Goal: Information Seeking & Learning: Learn about a topic

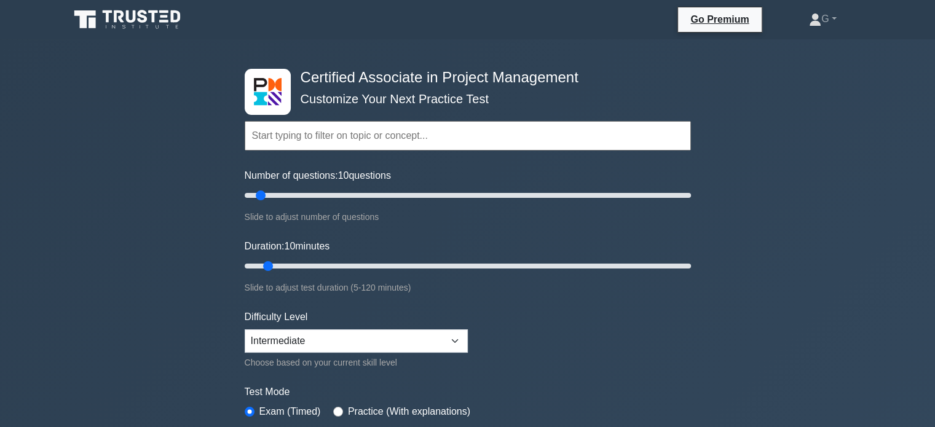
click at [126, 27] on icon at bounding box center [128, 19] width 118 height 23
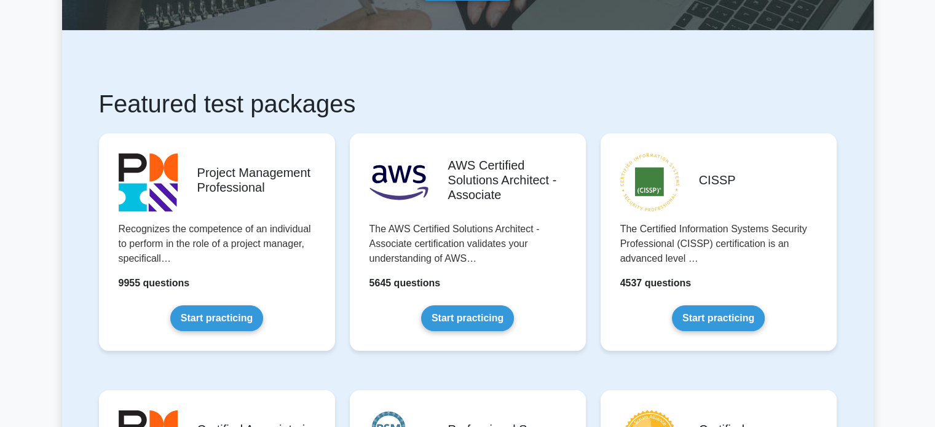
scroll to position [184, 0]
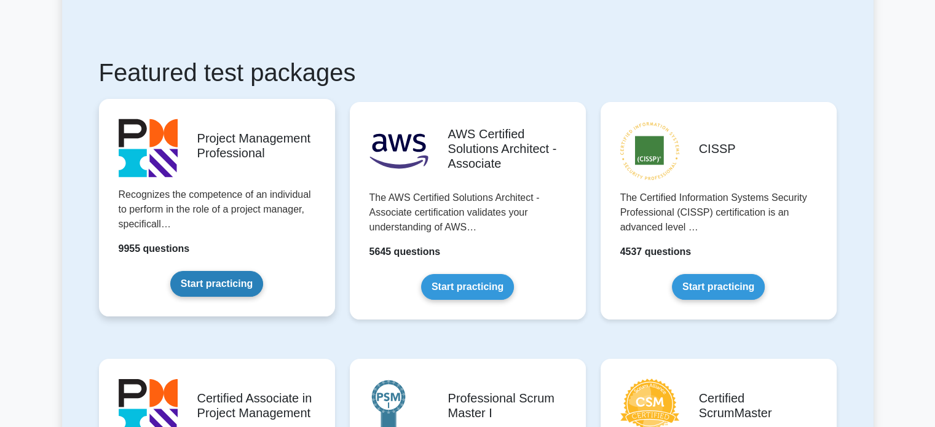
click at [208, 285] on link "Start practicing" at bounding box center [216, 284] width 93 height 26
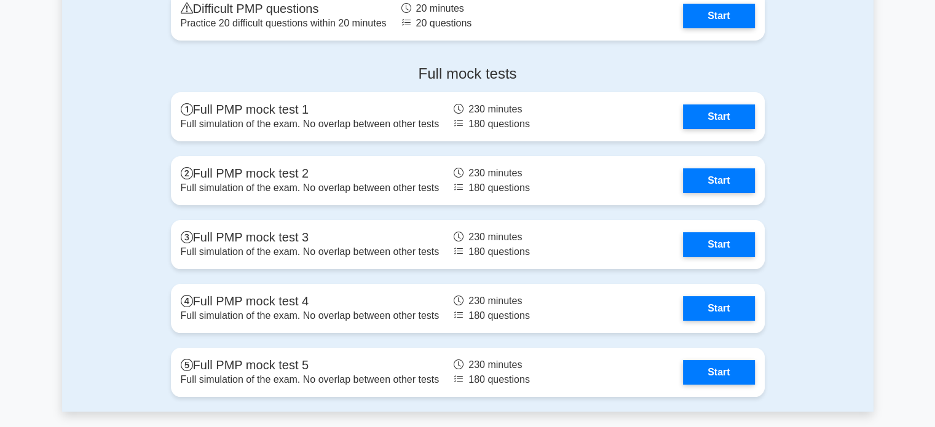
scroll to position [4735, 0]
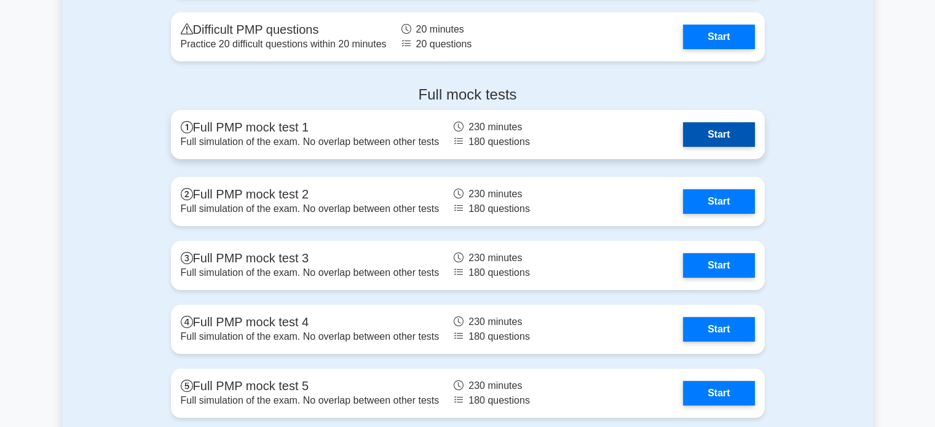
click at [697, 132] on link "Start" at bounding box center [718, 134] width 71 height 25
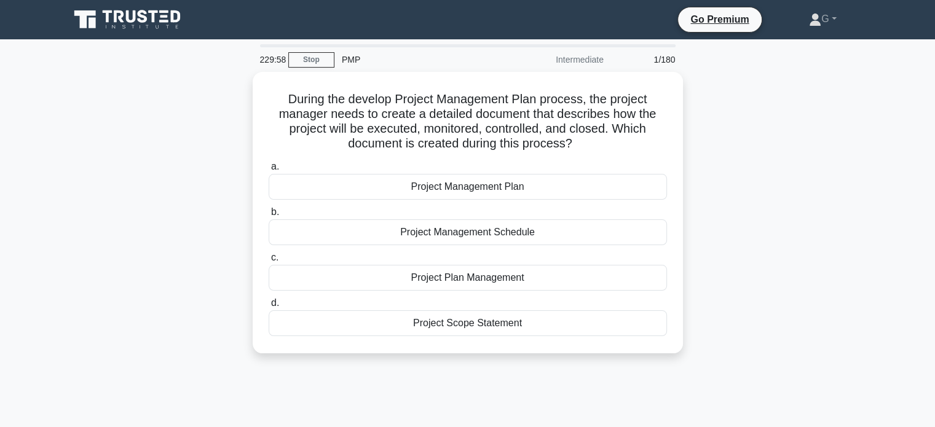
scroll to position [61, 0]
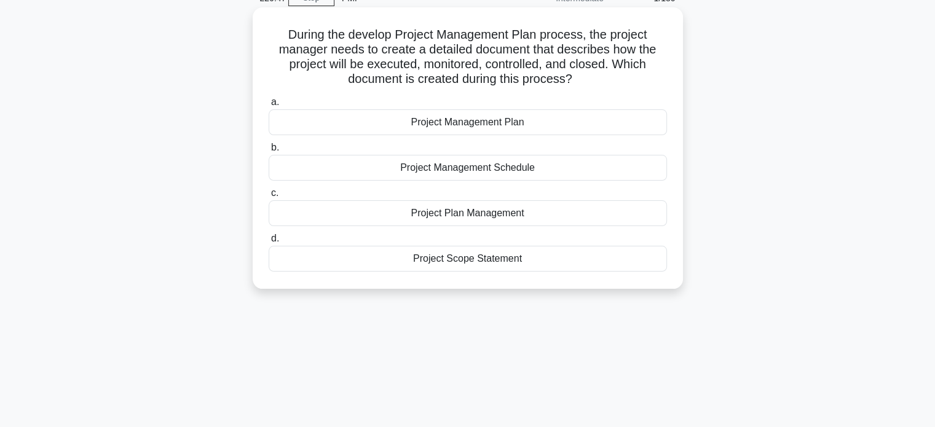
click at [405, 125] on div "Project Management Plan" at bounding box center [468, 122] width 398 height 26
click at [269, 106] on input "a. Project Management Plan" at bounding box center [269, 102] width 0 height 8
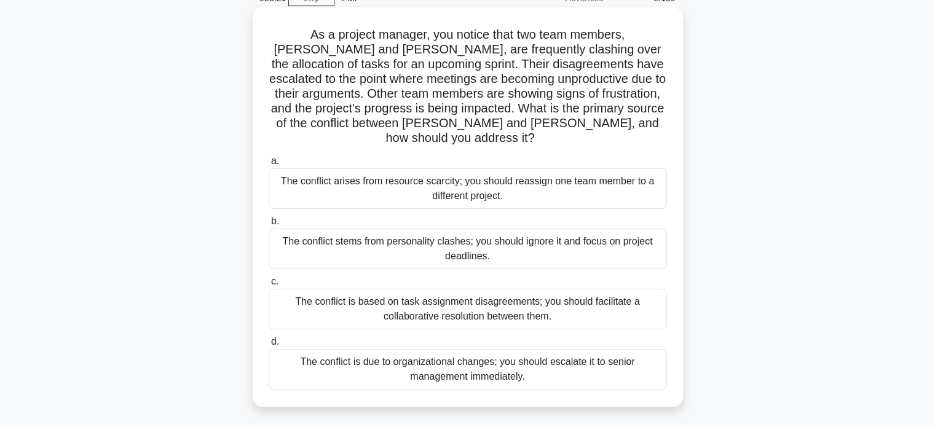
click at [362, 293] on div "The conflict is based on task assignment disagreements; you should facilitate a…" at bounding box center [468, 309] width 398 height 41
click at [269, 286] on input "c. The conflict is based on task assignment disagreements; you should facilitat…" at bounding box center [269, 282] width 0 height 8
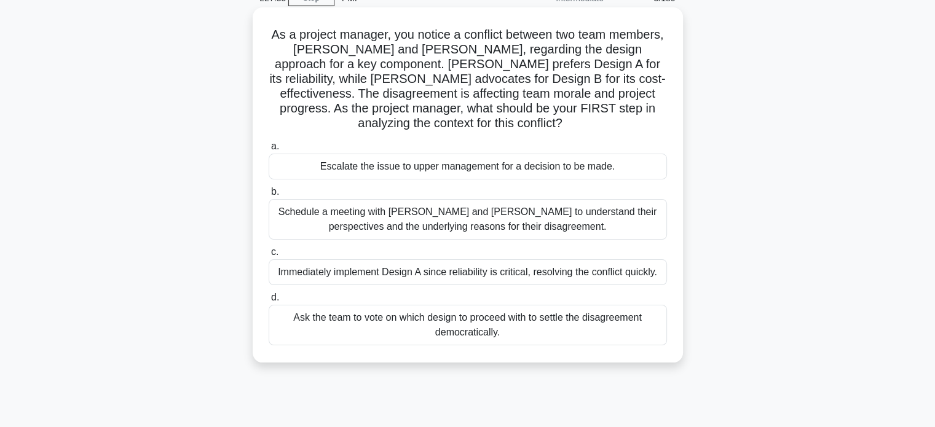
click at [362, 229] on div "Schedule a meeting with [PERSON_NAME] and [PERSON_NAME] to understand their per…" at bounding box center [468, 219] width 398 height 41
click at [269, 196] on input "b. Schedule a meeting with [PERSON_NAME] and [PERSON_NAME] to understand their …" at bounding box center [269, 192] width 0 height 8
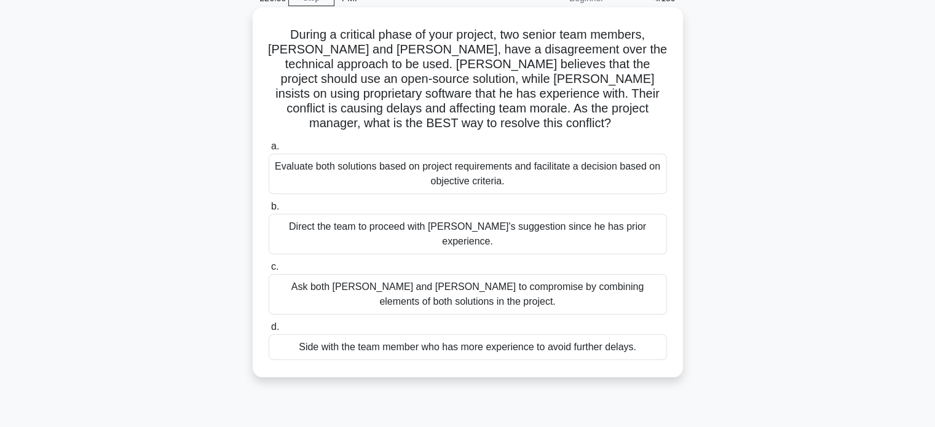
click at [366, 165] on div "Evaluate both solutions based on project requirements and facilitate a decision…" at bounding box center [468, 174] width 398 height 41
click at [269, 151] on input "a. Evaluate both solutions based on project requirements and facilitate a decis…" at bounding box center [269, 147] width 0 height 8
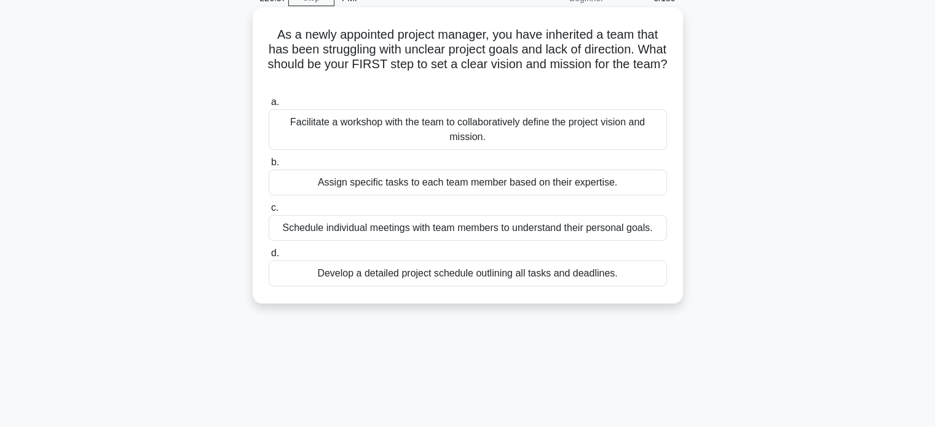
click at [353, 124] on div "Facilitate a workshop with the team to collaboratively define the project visio…" at bounding box center [468, 129] width 398 height 41
click at [269, 106] on input "a. Facilitate a workshop with the team to collaboratively define the project vi…" at bounding box center [269, 102] width 0 height 8
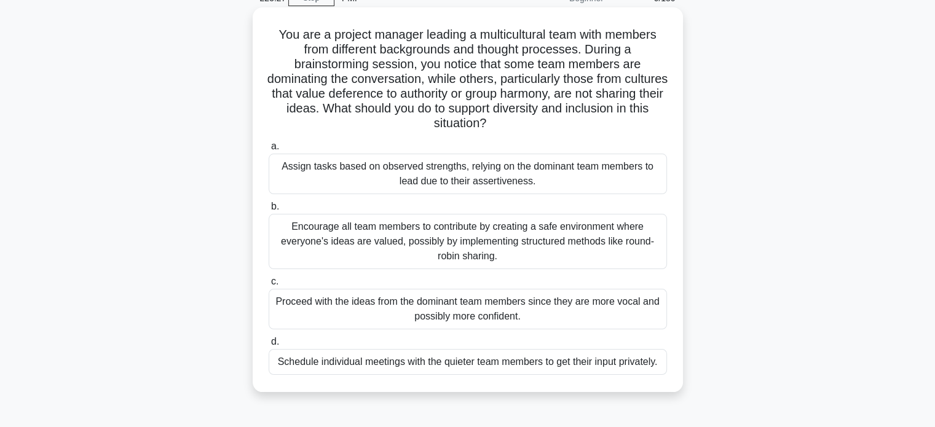
click at [343, 180] on div "Assign tasks based on observed strengths, relying on the dominant team members …" at bounding box center [468, 174] width 398 height 41
click at [269, 151] on input "a. Assign tasks based on observed strengths, relying on the dominant team membe…" at bounding box center [269, 147] width 0 height 8
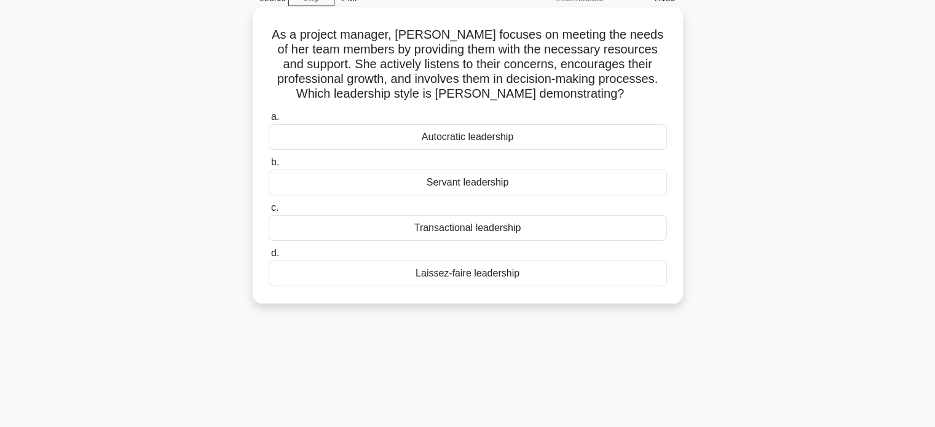
click at [418, 181] on div "Servant leadership" at bounding box center [468, 183] width 398 height 26
click at [269, 167] on input "b. Servant leadership" at bounding box center [269, 163] width 0 height 8
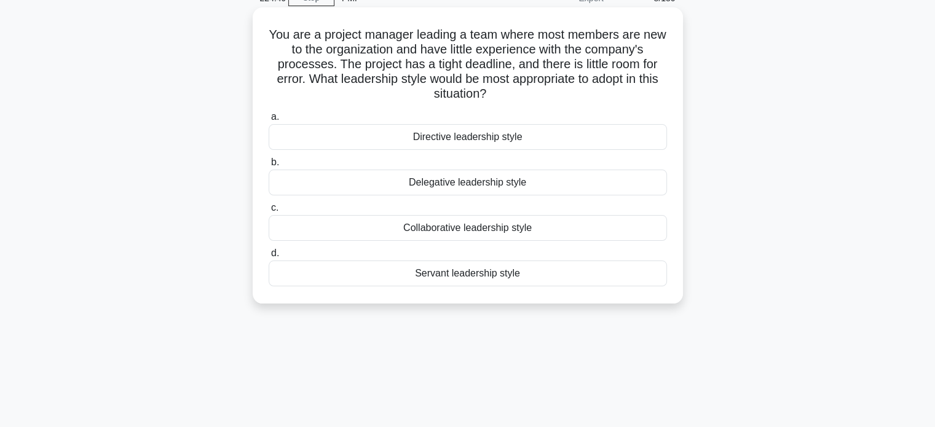
click at [450, 277] on div "Servant leadership style" at bounding box center [468, 274] width 398 height 26
click at [269, 258] on input "d. Servant leadership style" at bounding box center [269, 254] width 0 height 8
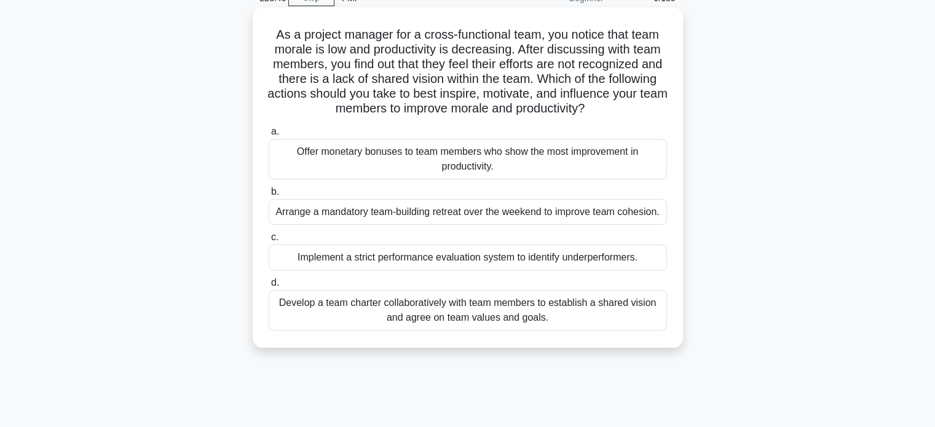
click at [360, 165] on div "Offer monetary bonuses to team members who show the most improvement in product…" at bounding box center [468, 159] width 398 height 41
click at [269, 136] on input "a. Offer monetary bonuses to team members who show the most improvement in prod…" at bounding box center [269, 132] width 0 height 8
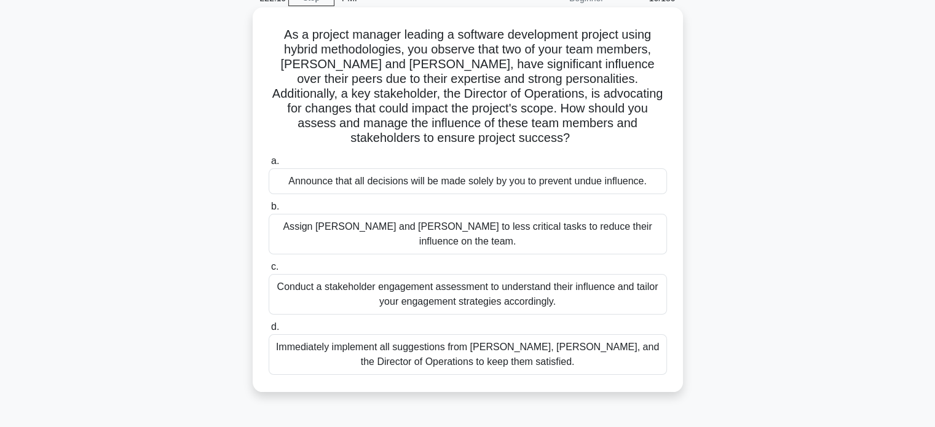
click at [405, 274] on div "Conduct a stakeholder engagement assessment to understand their influence and t…" at bounding box center [468, 294] width 398 height 41
click at [269, 267] on input "c. Conduct a stakeholder engagement assessment to understand their influence an…" at bounding box center [269, 267] width 0 height 8
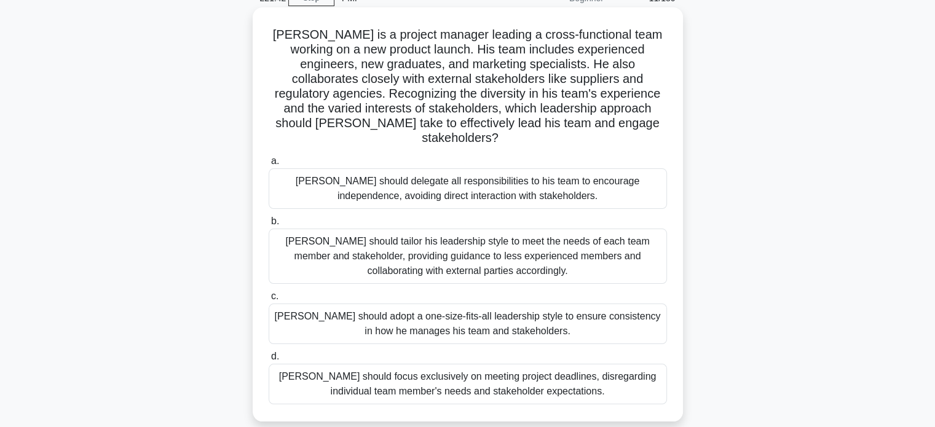
click at [392, 309] on div "[PERSON_NAME] should adopt a one-size-fits-all leadership style to ensure consi…" at bounding box center [468, 324] width 398 height 41
click at [269, 301] on input "[PERSON_NAME] should adopt a one-size-fits-all leadership style to ensure consi…" at bounding box center [269, 297] width 0 height 8
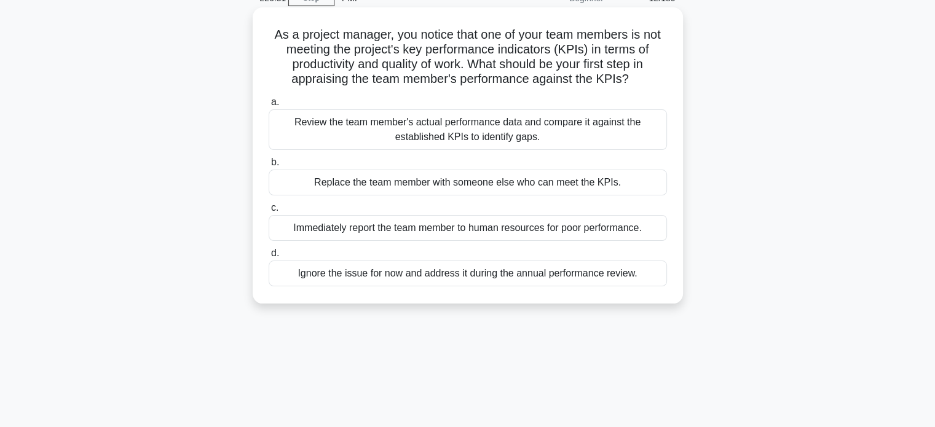
click at [389, 143] on div "Review the team member's actual performance data and compare it against the est…" at bounding box center [468, 129] width 398 height 41
click at [269, 106] on input "a. Review the team member's actual performance data and compare it against the …" at bounding box center [269, 102] width 0 height 8
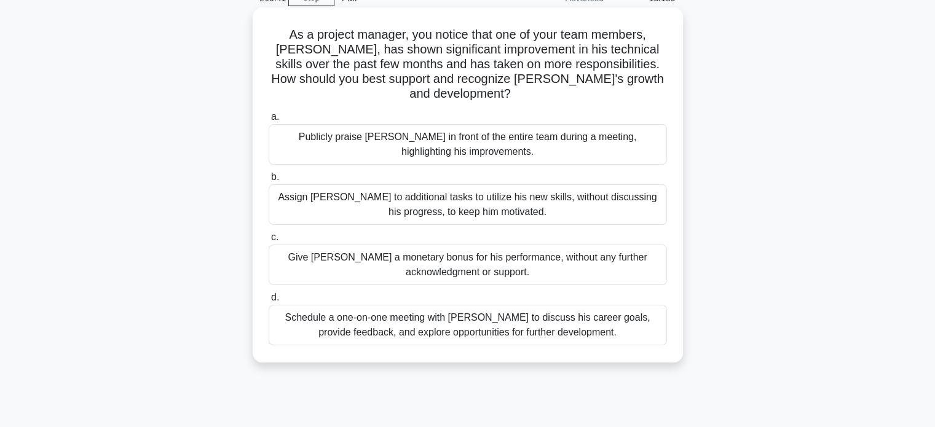
click at [442, 316] on div "Schedule a one-on-one meeting with [PERSON_NAME] to discuss his career goals, p…" at bounding box center [468, 325] width 398 height 41
click at [269, 302] on input "d. Schedule a one-on-one meeting with [PERSON_NAME] to discuss his career goals…" at bounding box center [269, 298] width 0 height 8
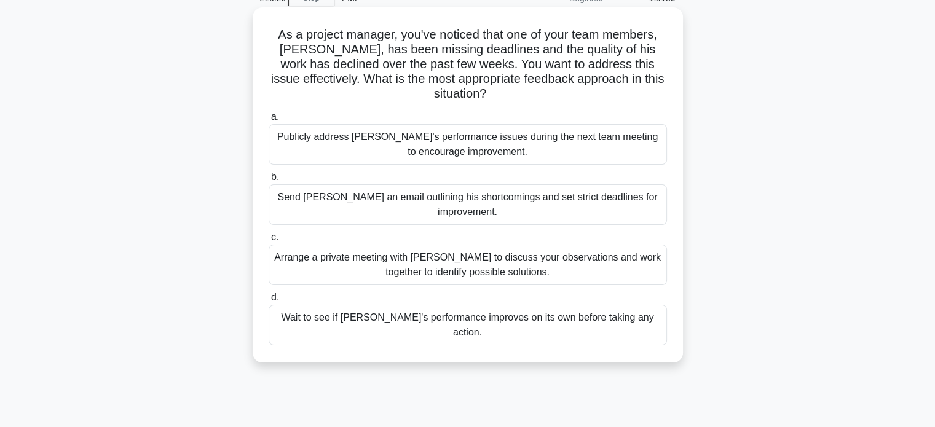
click at [448, 254] on div "Arrange a private meeting with [PERSON_NAME] to discuss your observations and w…" at bounding box center [468, 265] width 398 height 41
click at [269, 242] on input "c. Arrange a private meeting with [PERSON_NAME] to discuss your observations an…" at bounding box center [269, 238] width 0 height 8
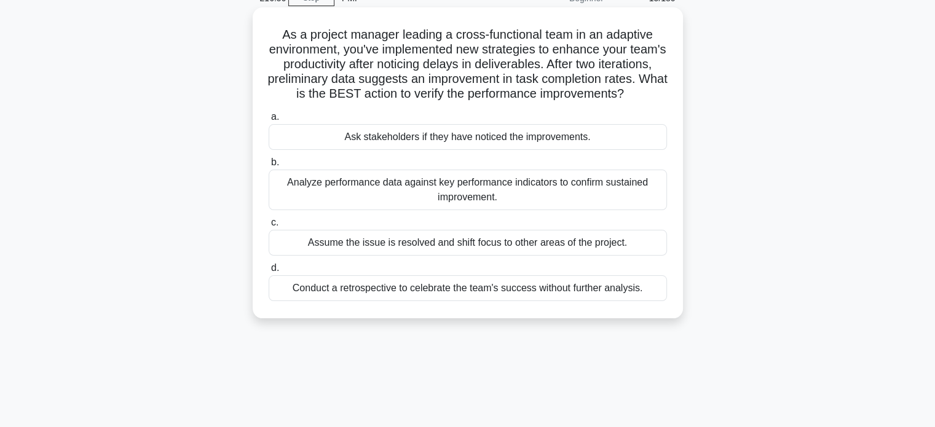
click at [418, 210] on div "Analyze performance data against key performance indicators to confirm sustaine…" at bounding box center [468, 190] width 398 height 41
click at [269, 167] on input "b. Analyze performance data against key performance indicators to confirm susta…" at bounding box center [269, 163] width 0 height 8
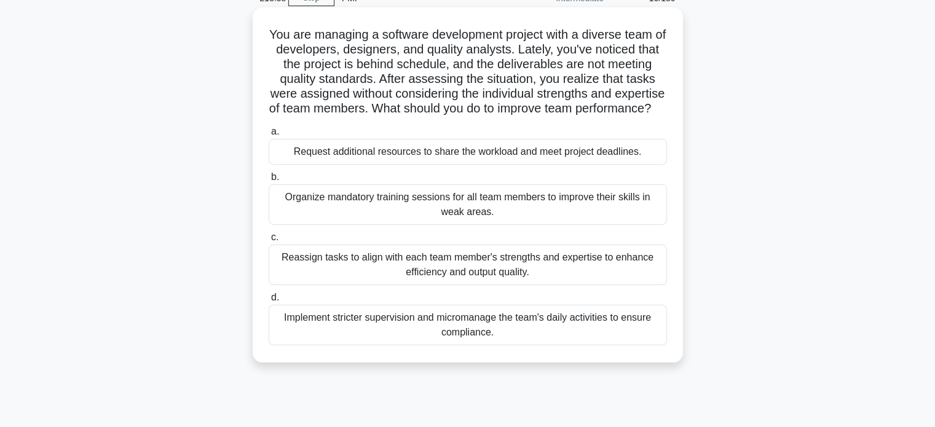
click at [359, 280] on div "Reassign tasks to align with each team member's strengths and expertise to enha…" at bounding box center [468, 265] width 398 height 41
click at [269, 242] on input "c. Reassign tasks to align with each team member's strengths and expertise to e…" at bounding box center [269, 238] width 0 height 8
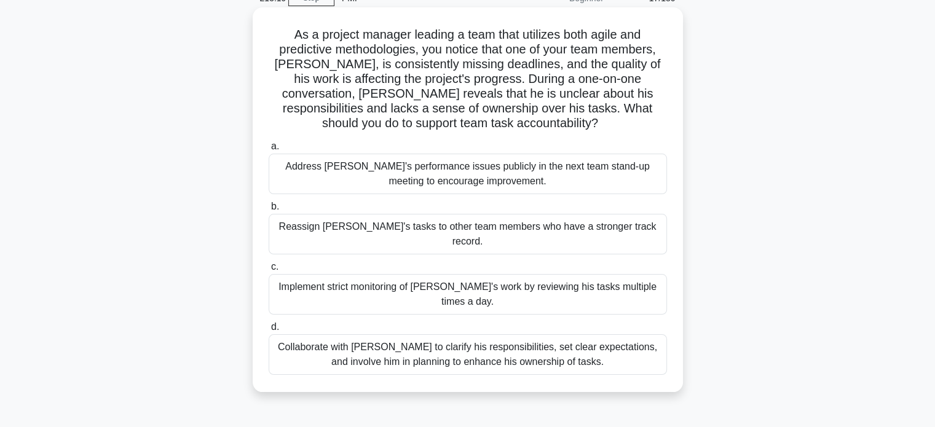
click at [458, 335] on div "Collaborate with [PERSON_NAME] to clarify his responsibilities, set clear expec…" at bounding box center [468, 355] width 398 height 41
click at [269, 323] on input "d. Collaborate with [PERSON_NAME] to clarify his responsibilities, set clear ex…" at bounding box center [269, 327] width 0 height 8
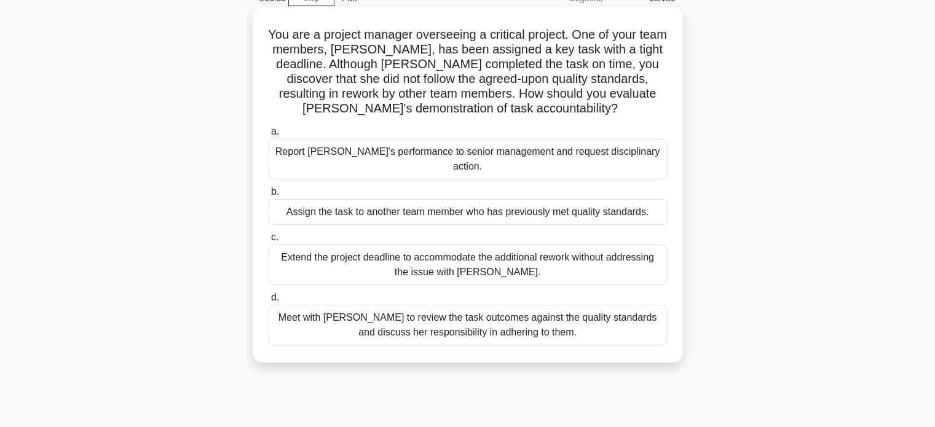
click at [461, 311] on div "Meet with [PERSON_NAME] to review the task outcomes against the quality standar…" at bounding box center [468, 325] width 398 height 41
click at [269, 302] on input "d. Meet with [PERSON_NAME] to review the task outcomes against the quality stan…" at bounding box center [269, 298] width 0 height 8
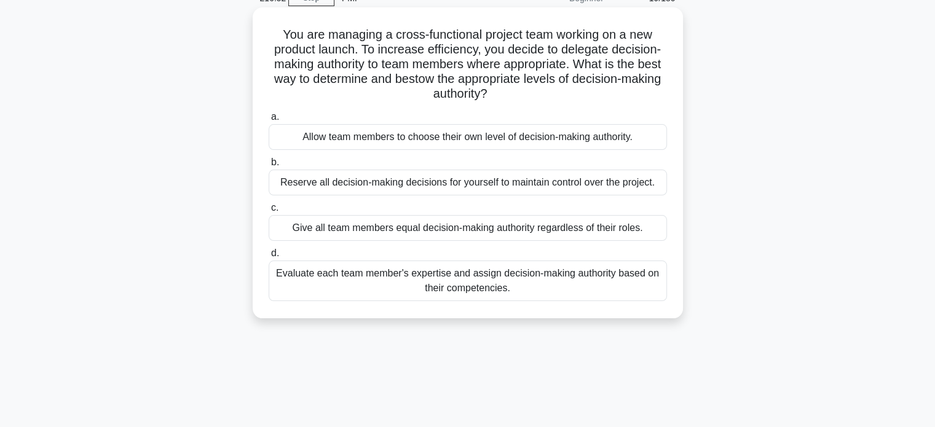
click at [453, 282] on div "Evaluate each team member's expertise and assign decision-making authority base…" at bounding box center [468, 281] width 398 height 41
click at [269, 258] on input "d. Evaluate each team member's expertise and assign decision-making authority b…" at bounding box center [269, 254] width 0 height 8
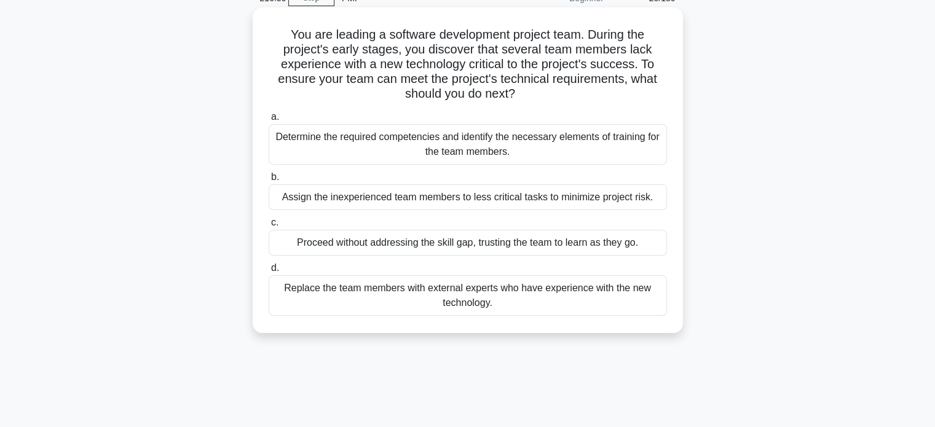
click at [434, 145] on div "Determine the required competencies and identify the necessary elements of trai…" at bounding box center [468, 144] width 398 height 41
click at [269, 121] on input "a. Determine the required competencies and identify the necessary elements of t…" at bounding box center [269, 117] width 0 height 8
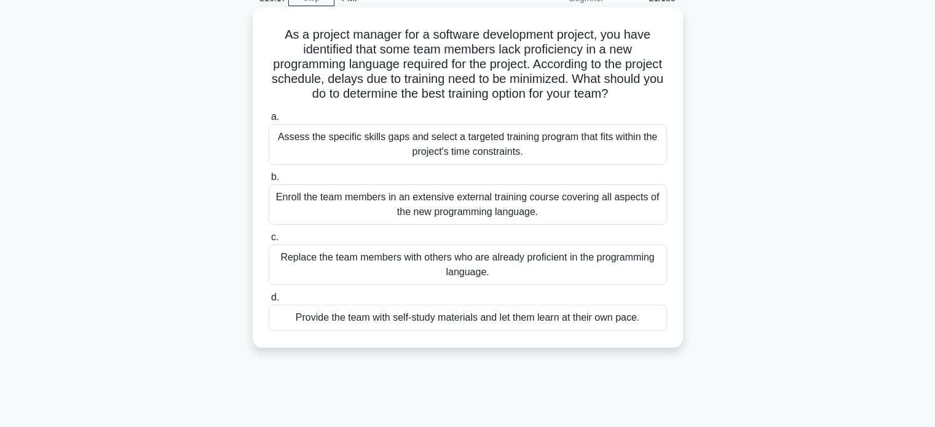
click at [393, 144] on div "Assess the specific skills gaps and select a targeted training program that fit…" at bounding box center [468, 144] width 398 height 41
click at [269, 121] on input "a. Assess the specific skills gaps and select a targeted training program that …" at bounding box center [269, 117] width 0 height 8
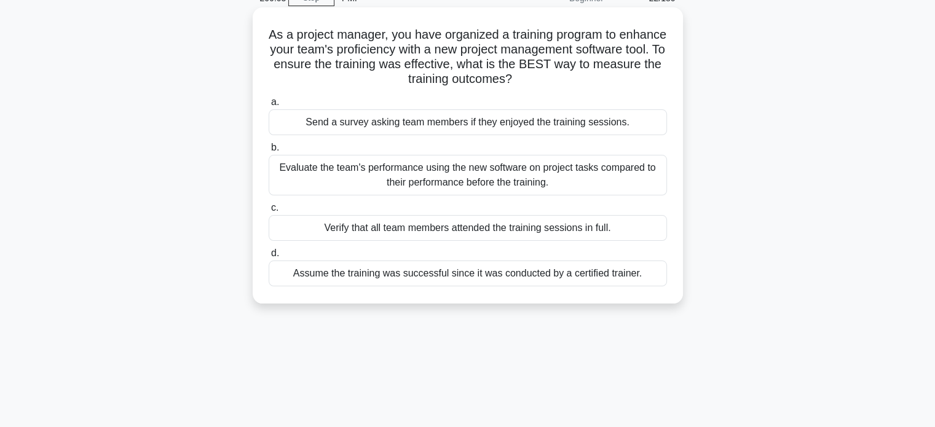
click at [330, 170] on div "Evaluate the team's performance using the new software on project tasks compare…" at bounding box center [468, 175] width 398 height 41
click at [269, 152] on input "b. Evaluate the team's performance using the new software on project tasks comp…" at bounding box center [269, 148] width 0 height 8
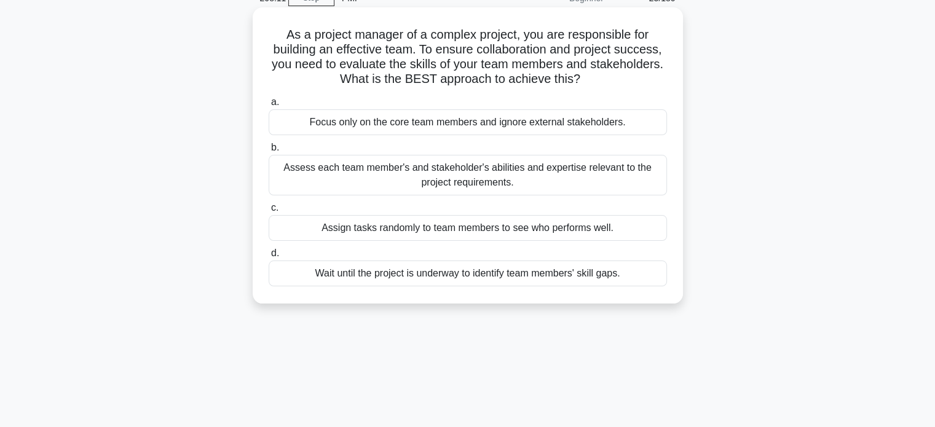
click at [330, 170] on div "Assess each team member's and stakeholder's abilities and expertise relevant to…" at bounding box center [468, 175] width 398 height 41
click at [269, 152] on input "b. Assess each team member's and stakeholder's abilities and expertise relevant…" at bounding box center [269, 148] width 0 height 8
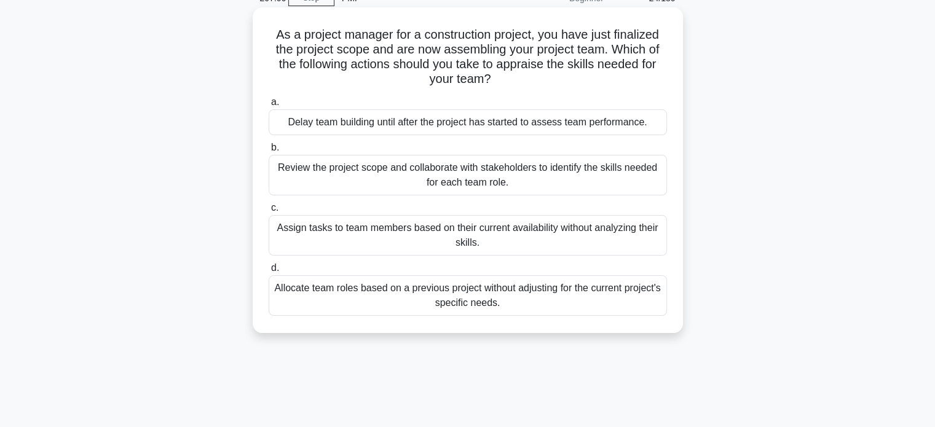
click at [381, 295] on div "Allocate team roles based on a previous project without adjusting for the curre…" at bounding box center [468, 295] width 398 height 41
click at [269, 272] on input "d. Allocate team roles based on a previous project without adjusting for the cu…" at bounding box center [269, 268] width 0 height 8
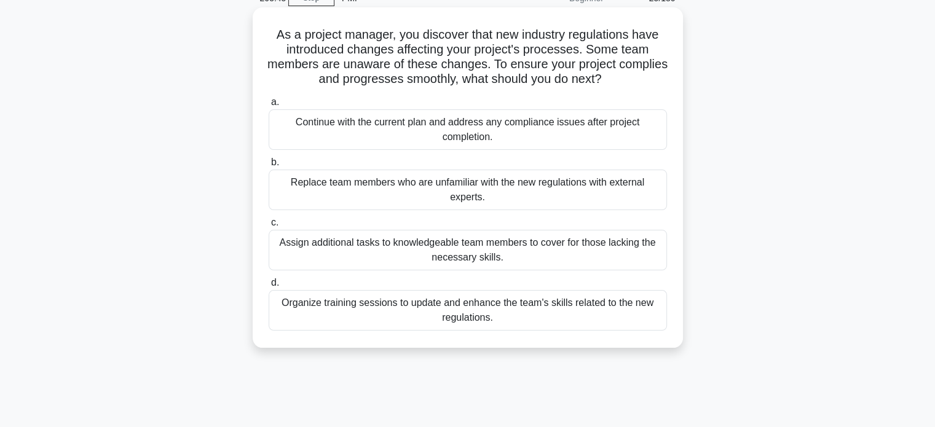
click at [429, 309] on div "Organize training sessions to update and enhance the team's skills related to t…" at bounding box center [468, 310] width 398 height 41
click at [269, 287] on input "d. Organize training sessions to update and enhance the team's skills related t…" at bounding box center [269, 283] width 0 height 8
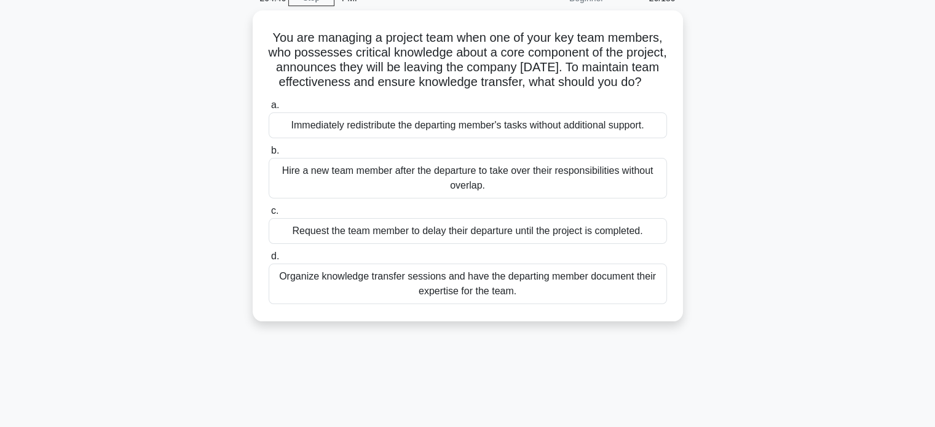
click at [224, 150] on div "You are managing a project team when one of your key team members, who possesse…" at bounding box center [468, 173] width 812 height 326
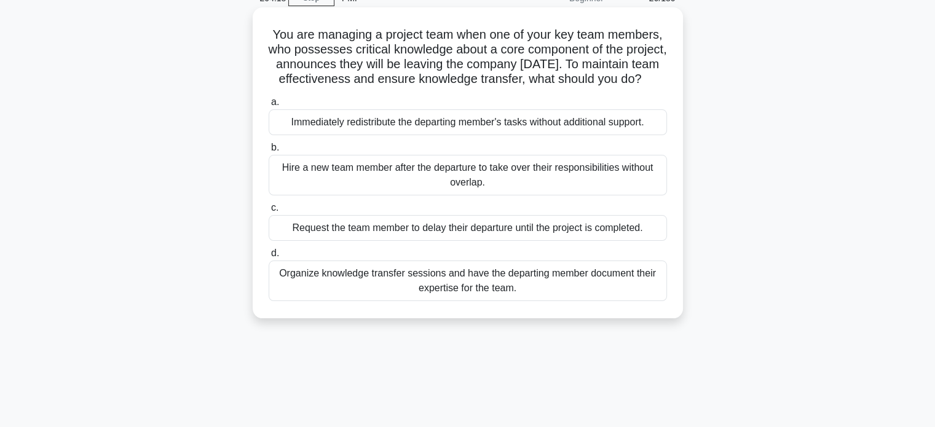
click at [455, 291] on div "Organize knowledge transfer sessions and have the departing member document the…" at bounding box center [468, 281] width 398 height 41
click at [269, 258] on input "d. Organize knowledge transfer sessions and have the departing member document …" at bounding box center [269, 254] width 0 height 8
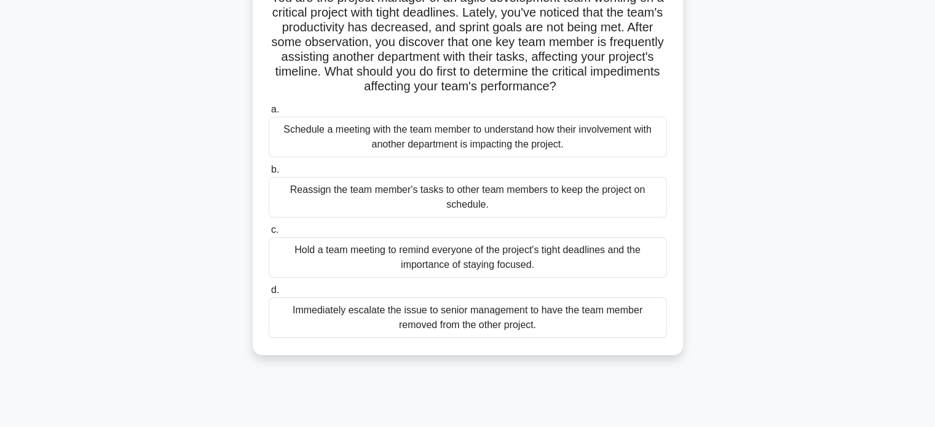
scroll to position [123, 0]
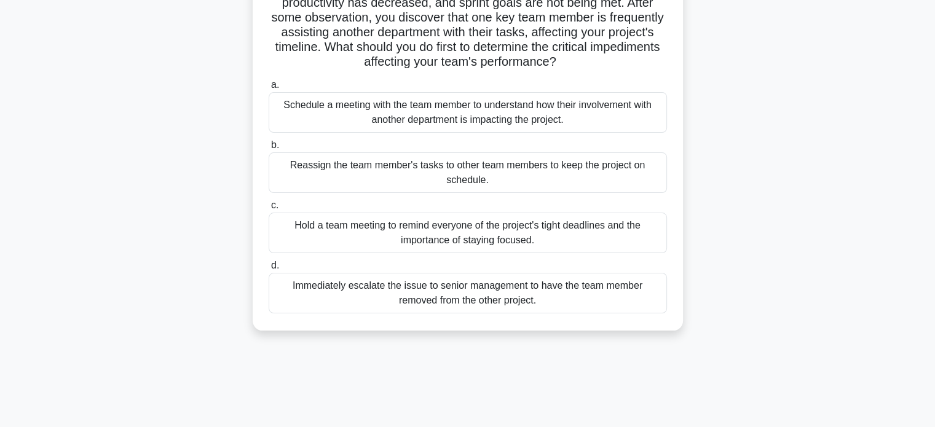
click at [424, 305] on div "Immediately escalate the issue to senior management to have the team member rem…" at bounding box center [468, 293] width 398 height 41
click at [269, 270] on input "d. Immediately escalate the issue to senior management to have the team member …" at bounding box center [269, 266] width 0 height 8
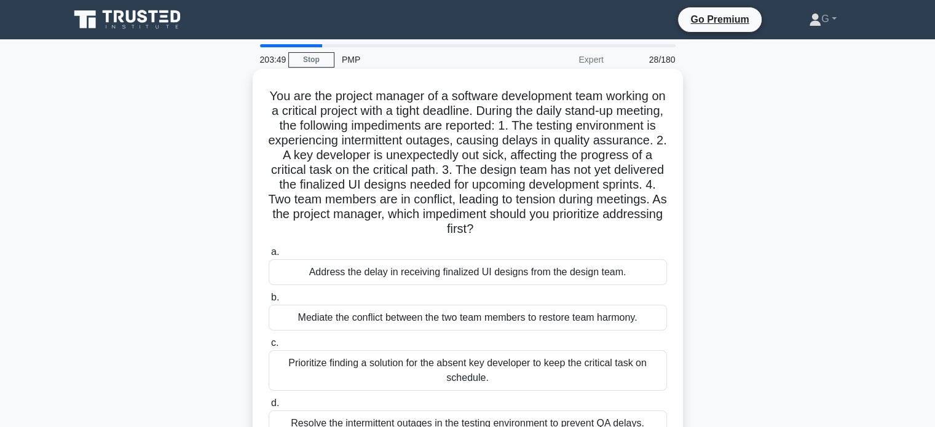
scroll to position [61, 0]
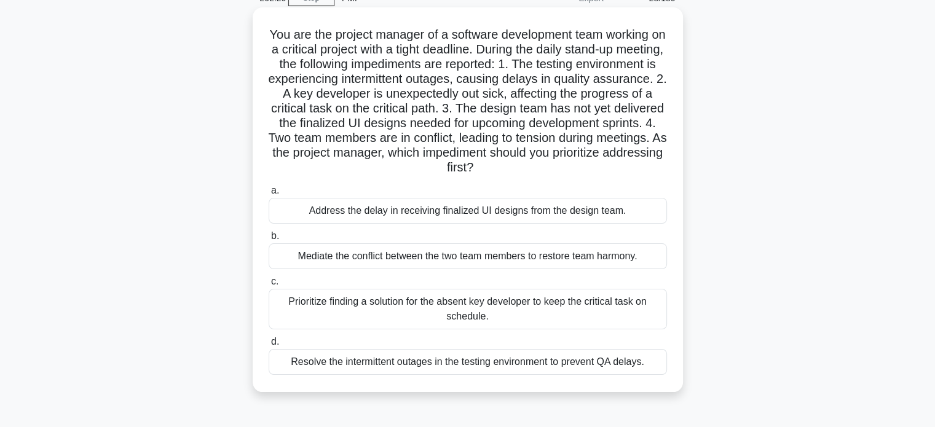
click at [384, 311] on div "Prioritize finding a solution for the absent key developer to keep the critical…" at bounding box center [468, 309] width 398 height 41
click at [269, 286] on input "c. Prioritize finding a solution for the absent key developer to keep the criti…" at bounding box center [269, 282] width 0 height 8
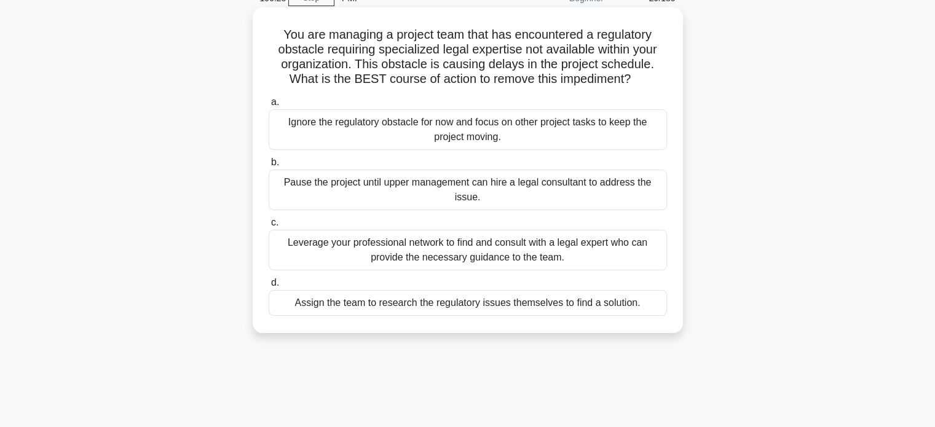
click at [396, 253] on div "Leverage your professional network to find and consult with a legal expert who …" at bounding box center [468, 250] width 398 height 41
click at [269, 227] on input "c. Leverage your professional network to find and consult with a legal expert w…" at bounding box center [269, 223] width 0 height 8
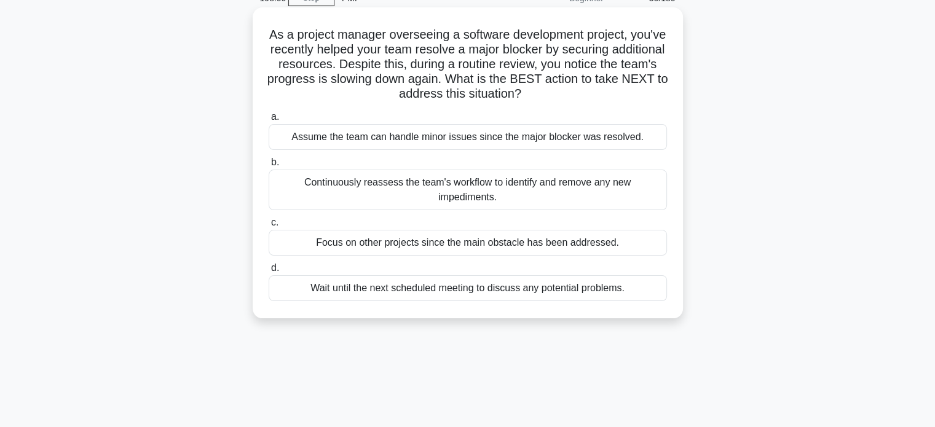
click at [303, 186] on div "Continuously reassess the team's workflow to identify and remove any new impedi…" at bounding box center [468, 190] width 398 height 41
click at [269, 167] on input "b. Continuously reassess the team's workflow to identify and remove any new imp…" at bounding box center [269, 163] width 0 height 8
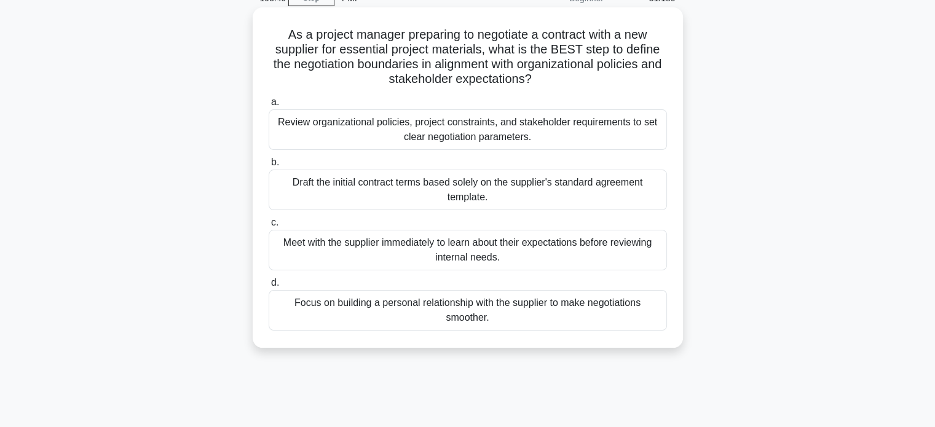
click at [305, 186] on div "Draft the initial contract terms based solely on the supplier's standard agreem…" at bounding box center [468, 190] width 398 height 41
click at [269, 167] on input "b. Draft the initial contract terms based solely on the supplier's standard agr…" at bounding box center [269, 163] width 0 height 8
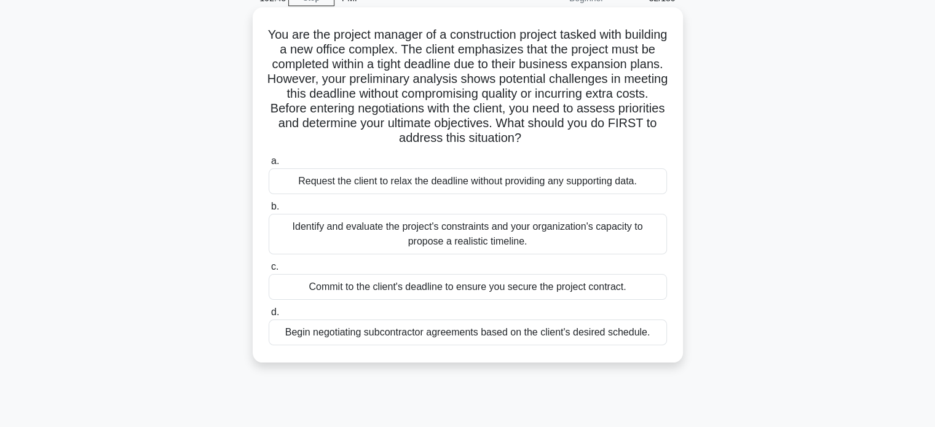
click at [345, 241] on div "Identify and evaluate the project's constraints and your organization's capacit…" at bounding box center [468, 234] width 398 height 41
click at [269, 211] on input "b. Identify and evaluate the project's constraints and your organization's capa…" at bounding box center [269, 207] width 0 height 8
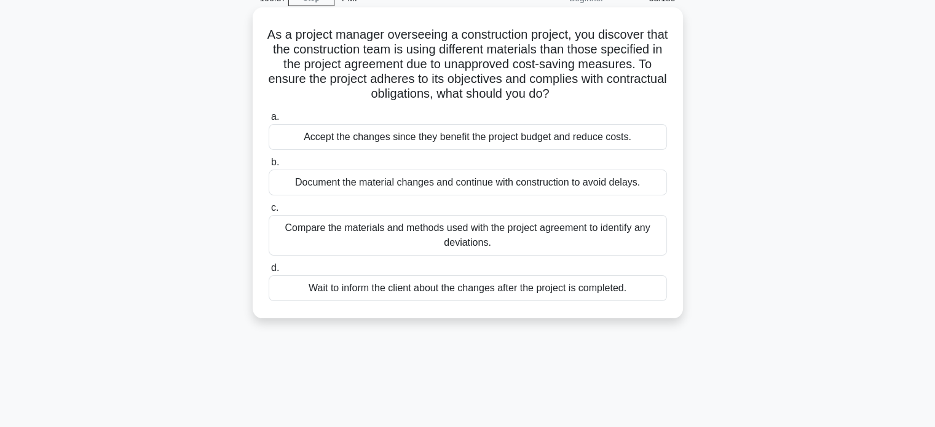
click at [395, 228] on div "Compare the materials and methods used with the project agreement to identify a…" at bounding box center [468, 235] width 398 height 41
click at [269, 212] on input "c. Compare the materials and methods used with the project agreement to identif…" at bounding box center [269, 208] width 0 height 8
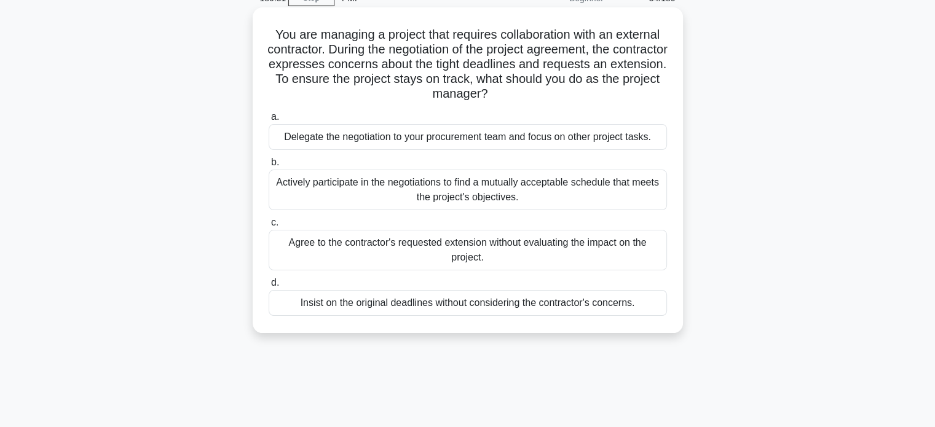
click at [339, 196] on div "Actively participate in the negotiations to find a mutually acceptable schedule…" at bounding box center [468, 190] width 398 height 41
click at [269, 167] on input "b. Actively participate in the negotiations to find a mutually acceptable sched…" at bounding box center [269, 163] width 0 height 8
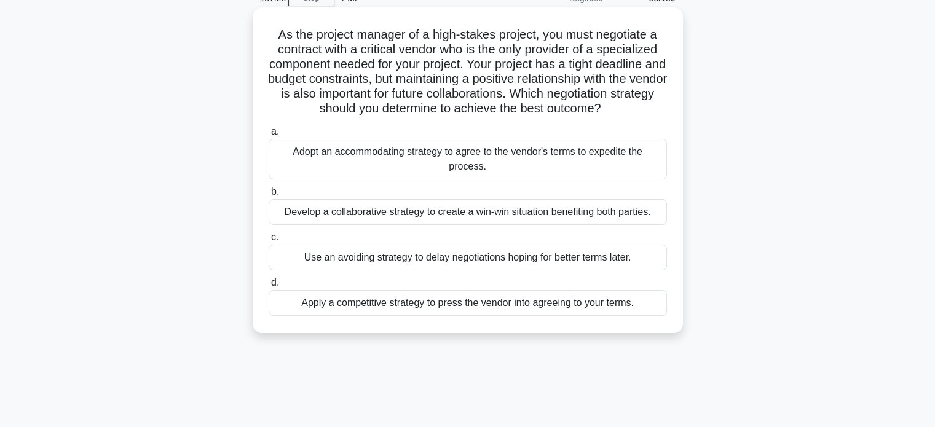
click at [343, 210] on div "Develop a collaborative strategy to create a win-win situation benefiting both …" at bounding box center [468, 212] width 398 height 26
click at [269, 196] on input "b. Develop a collaborative strategy to create a win-win situation benefiting bo…" at bounding box center [269, 192] width 0 height 8
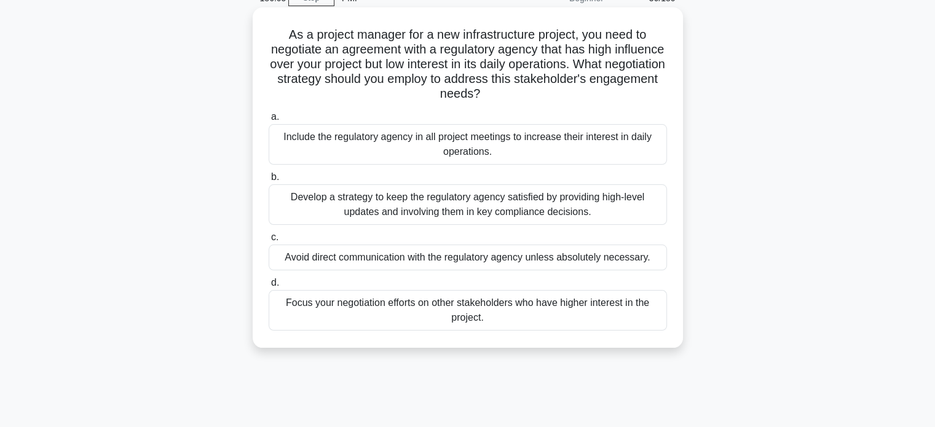
click at [379, 199] on div "Develop a strategy to keep the regulatory agency satisfied by providing high-le…" at bounding box center [468, 204] width 398 height 41
click at [269, 181] on input "b. Develop a strategy to keep the regulatory agency satisfied by providing high…" at bounding box center [269, 177] width 0 height 8
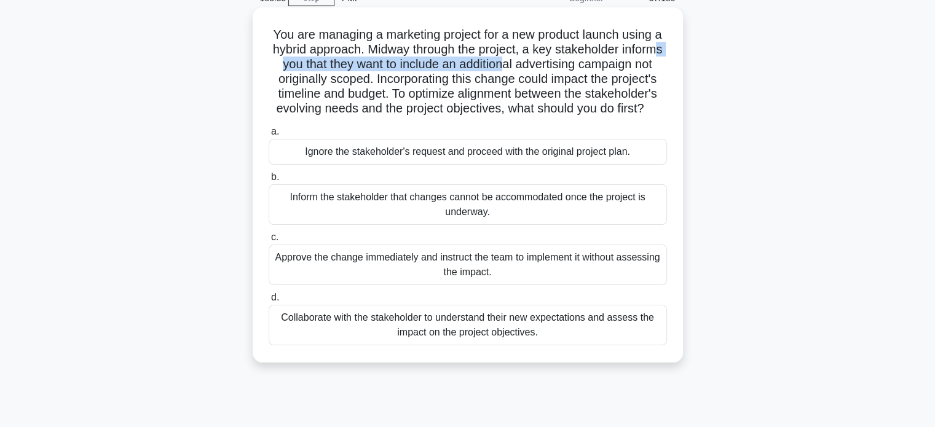
drag, startPoint x: 325, startPoint y: 68, endPoint x: 568, endPoint y: 69, distance: 242.3
click at [568, 69] on h5 "You are managing a marketing project for a new product launch using a hybrid ap…" at bounding box center [467, 72] width 401 height 90
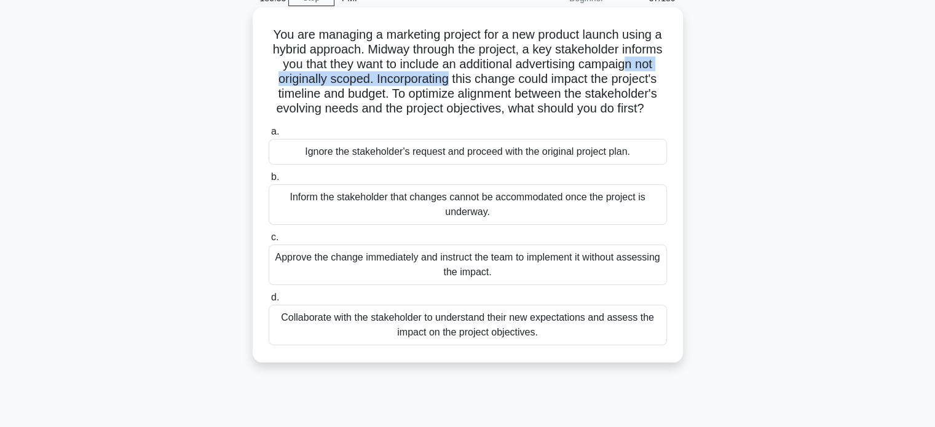
drag, startPoint x: 337, startPoint y: 78, endPoint x: 544, endPoint y: 76, distance: 207.2
click at [544, 76] on h5 "You are managing a marketing project for a new product launch using a hybrid ap…" at bounding box center [467, 72] width 401 height 90
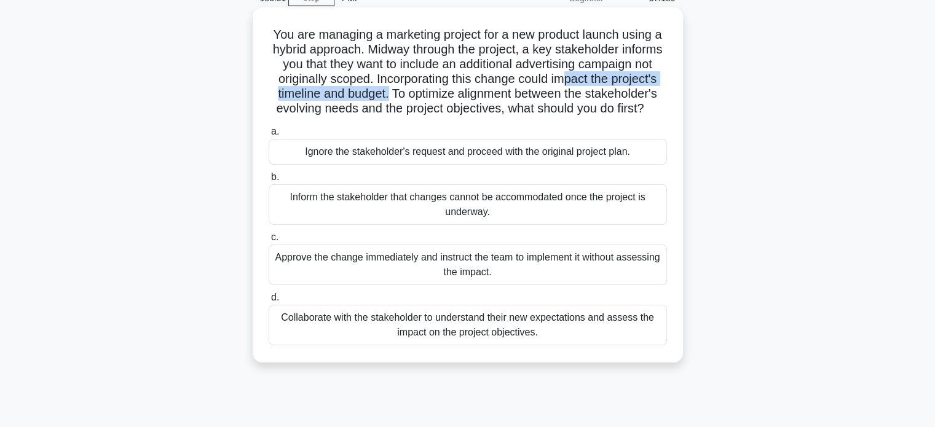
drag, startPoint x: 301, startPoint y: 97, endPoint x: 517, endPoint y: 95, distance: 215.8
click at [517, 95] on h5 "You are managing a marketing project for a new product launch using a hybrid ap…" at bounding box center [467, 72] width 401 height 90
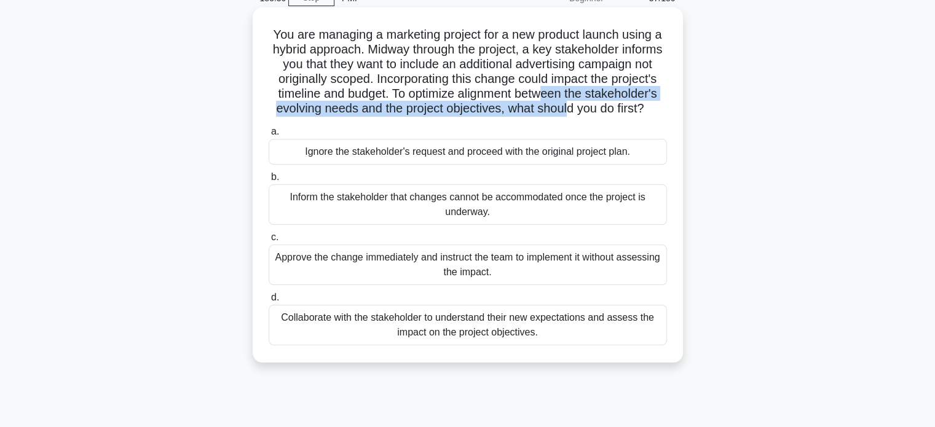
drag, startPoint x: 303, startPoint y: 115, endPoint x: 451, endPoint y: 117, distance: 148.2
click at [451, 117] on h5 "You are managing a marketing project for a new product launch using a hybrid ap…" at bounding box center [467, 72] width 401 height 90
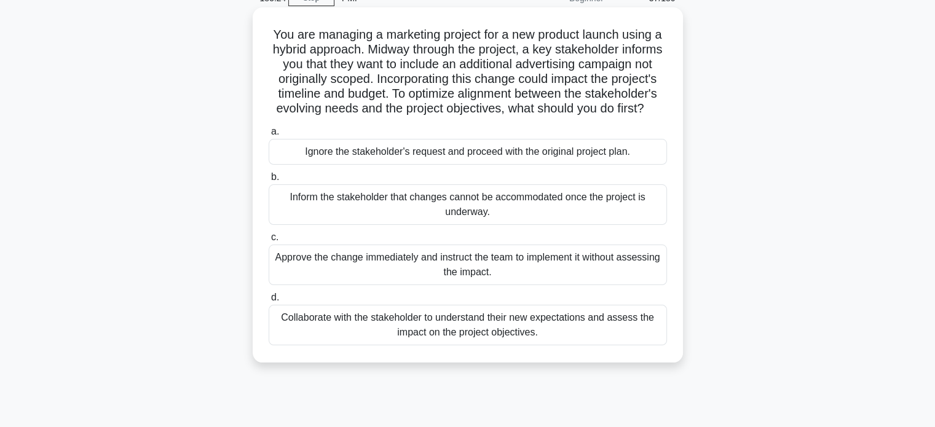
click at [374, 346] on div "Collaborate with the stakeholder to understand their new expectations and asses…" at bounding box center [468, 325] width 398 height 41
click at [269, 302] on input "d. Collaborate with the stakeholder to understand their new expectations and as…" at bounding box center [269, 298] width 0 height 8
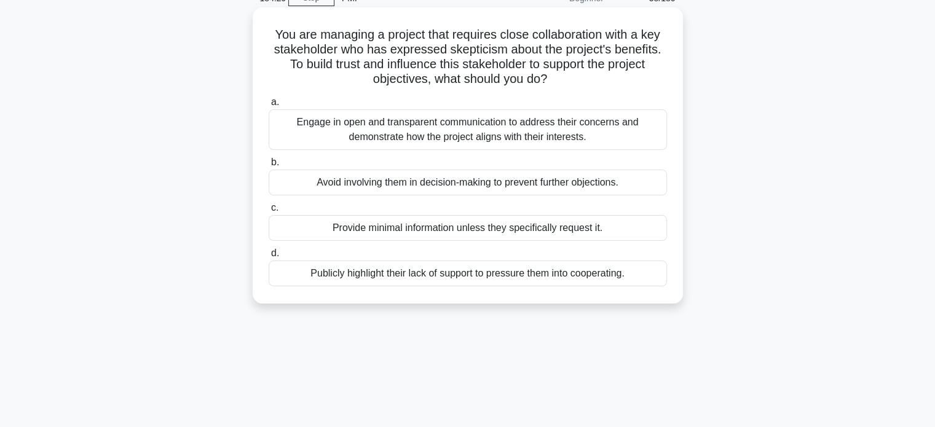
click at [382, 135] on div "Engage in open and transparent communication to address their concerns and demo…" at bounding box center [468, 129] width 398 height 41
click at [269, 106] on input "a. Engage in open and transparent communication to address their concerns and d…" at bounding box center [269, 102] width 0 height 8
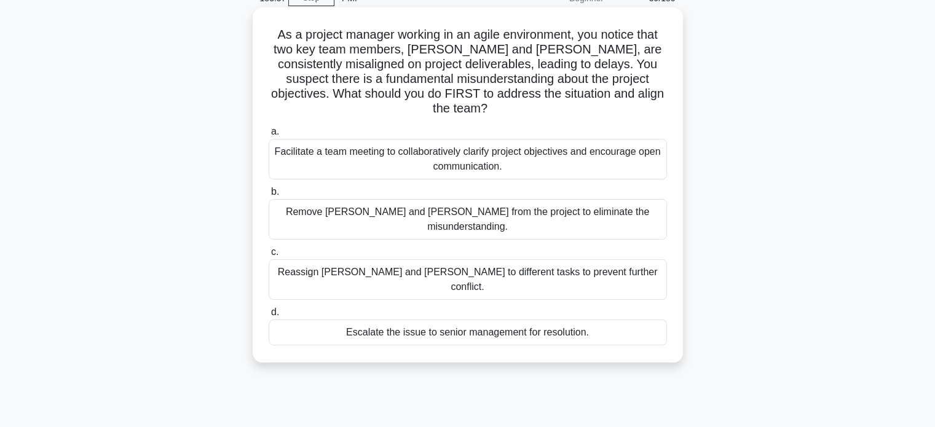
click at [406, 259] on div "Reassign [PERSON_NAME] and [PERSON_NAME] to different tasks to prevent further …" at bounding box center [468, 279] width 398 height 41
click at [269, 248] on input "c. Reassign [PERSON_NAME] and [PERSON_NAME] to different tasks to prevent furth…" at bounding box center [269, 252] width 0 height 8
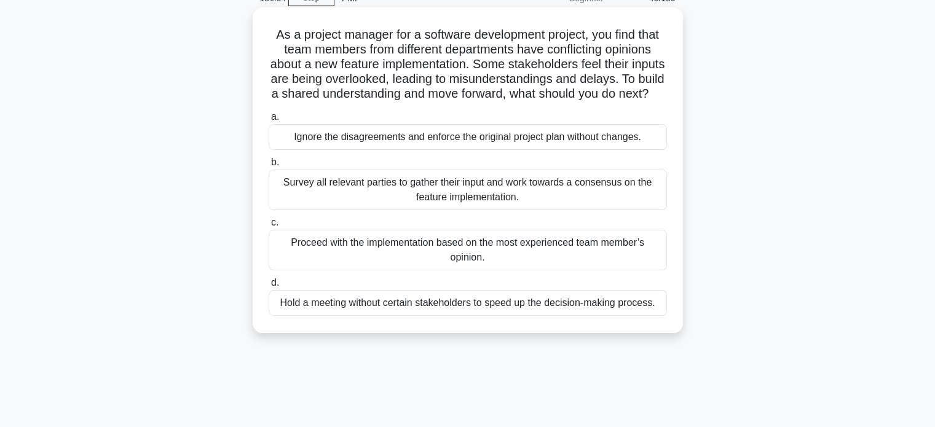
click at [378, 210] on div "Survey all relevant parties to gather their input and work towards a consensus …" at bounding box center [468, 190] width 398 height 41
click at [269, 167] on input "b. Survey all relevant parties to gather their input and work towards a consens…" at bounding box center [269, 163] width 0 height 8
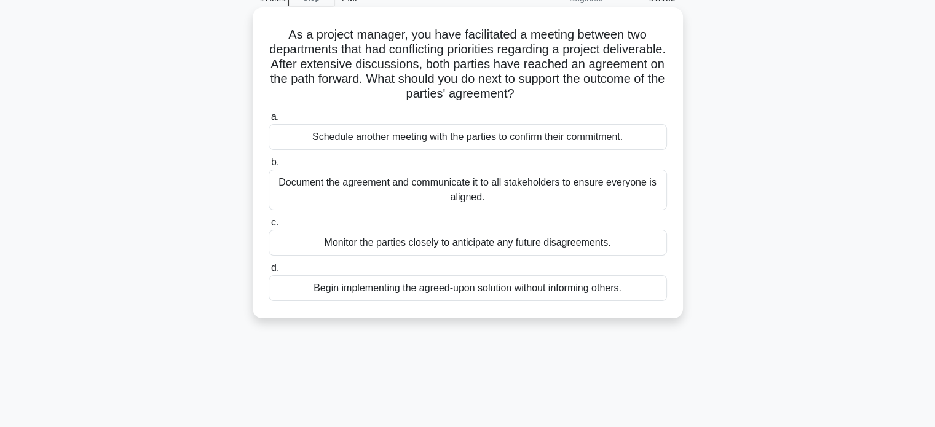
click at [364, 202] on div "Document the agreement and communicate it to all stakeholders to ensure everyon…" at bounding box center [468, 190] width 398 height 41
click at [269, 167] on input "b. Document the agreement and communicate it to all stakeholders to ensure ever…" at bounding box center [269, 163] width 0 height 8
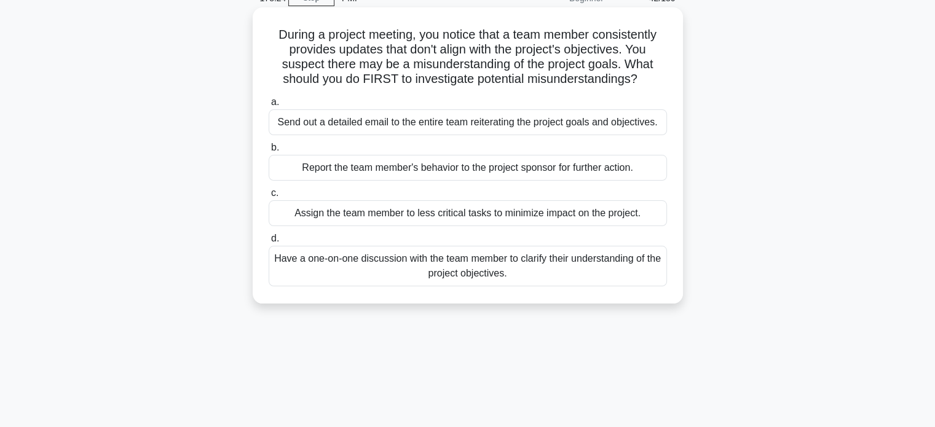
click at [370, 259] on div "Have a one-on-one discussion with the team member to clarify their understandin…" at bounding box center [468, 266] width 398 height 41
click at [269, 243] on input "d. Have a one-on-one discussion with the team member to clarify their understan…" at bounding box center [269, 239] width 0 height 8
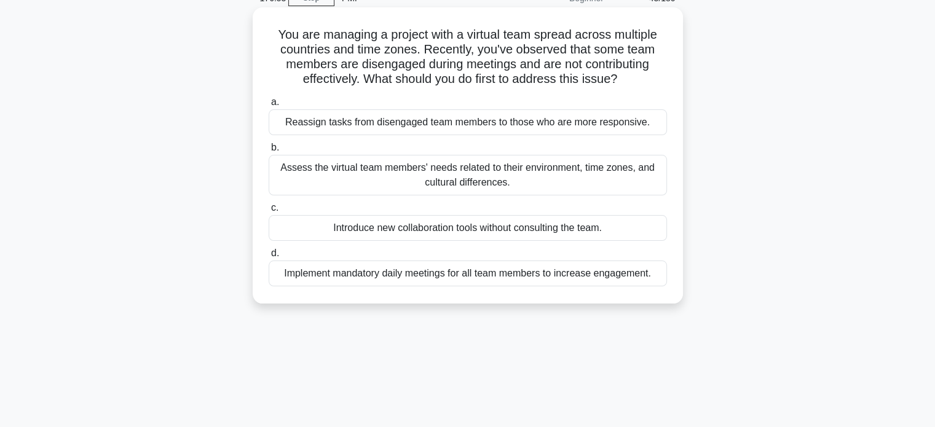
click at [327, 177] on div "Assess the virtual team members' needs related to their environment, time zones…" at bounding box center [468, 175] width 398 height 41
click at [269, 152] on input "b. Assess the virtual team members' needs related to their environment, time zo…" at bounding box center [269, 148] width 0 height 8
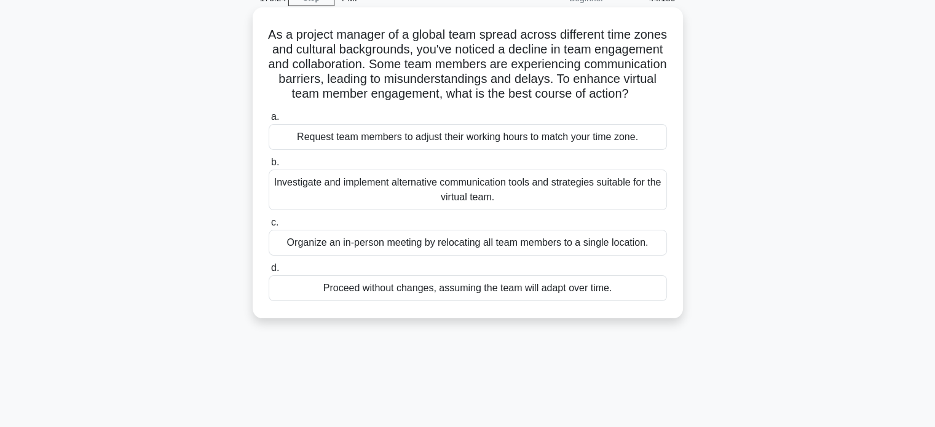
click at [306, 201] on div "Investigate and implement alternative communication tools and strategies suitab…" at bounding box center [468, 190] width 398 height 41
click at [269, 167] on input "b. Investigate and implement alternative communication tools and strategies sui…" at bounding box center [269, 163] width 0 height 8
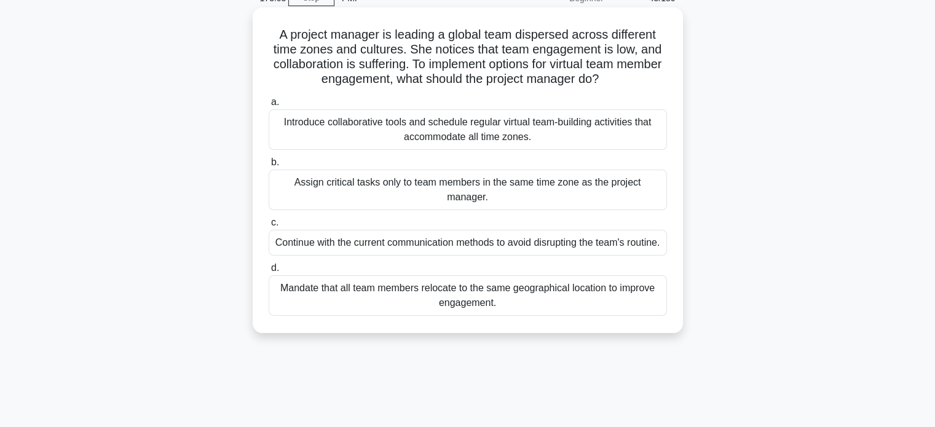
click at [416, 130] on div "Introduce collaborative tools and schedule regular virtual team-building activi…" at bounding box center [468, 129] width 398 height 41
click at [269, 106] on input "a. Introduce collaborative tools and schedule regular virtual team-building act…" at bounding box center [269, 102] width 0 height 8
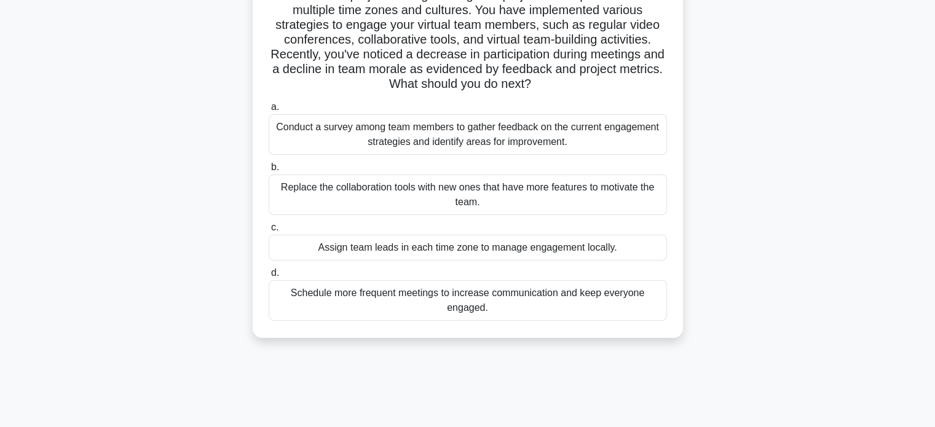
scroll to position [184, 0]
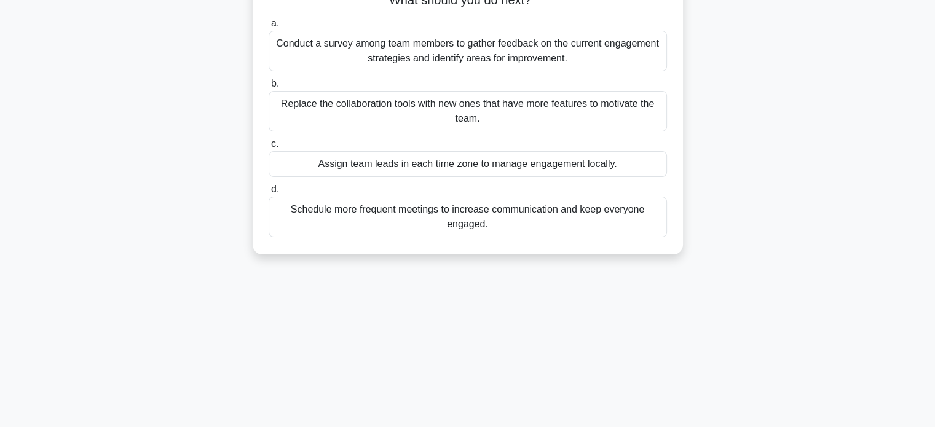
click at [478, 213] on div "Schedule more frequent meetings to increase communication and keep everyone eng…" at bounding box center [468, 217] width 398 height 41
click at [269, 194] on input "d. Schedule more frequent meetings to increase communication and keep everyone …" at bounding box center [269, 190] width 0 height 8
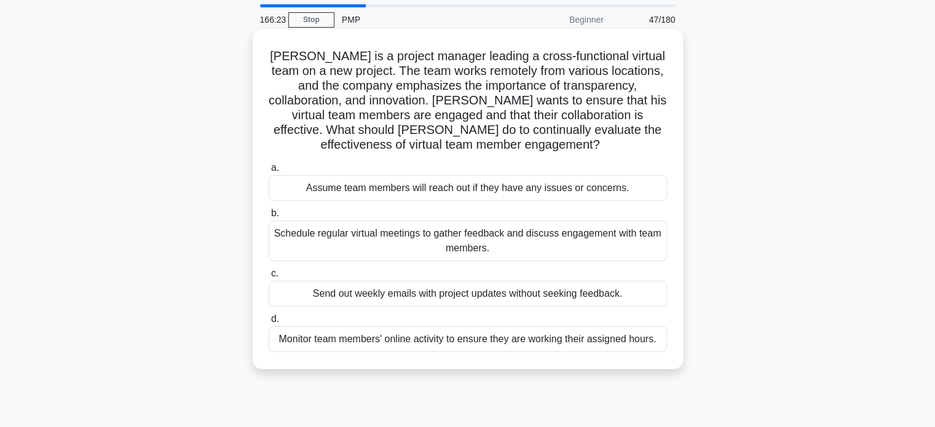
scroll to position [61, 0]
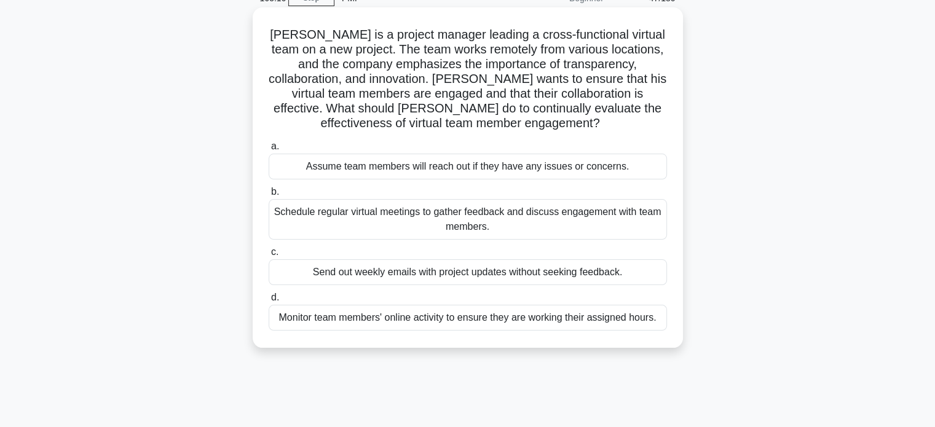
click at [405, 218] on div "Schedule regular virtual meetings to gather feedback and discuss engagement wit…" at bounding box center [468, 219] width 398 height 41
click at [269, 196] on input "b. Schedule regular virtual meetings to gather feedback and discuss engagement …" at bounding box center [269, 192] width 0 height 8
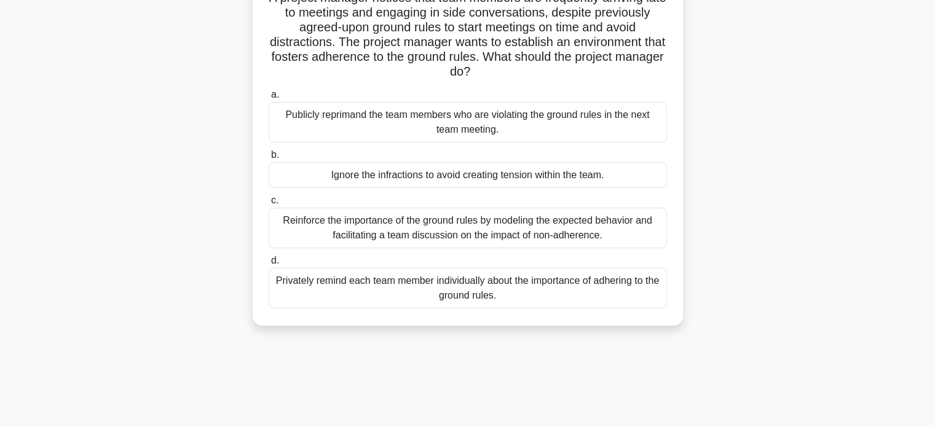
scroll to position [123, 0]
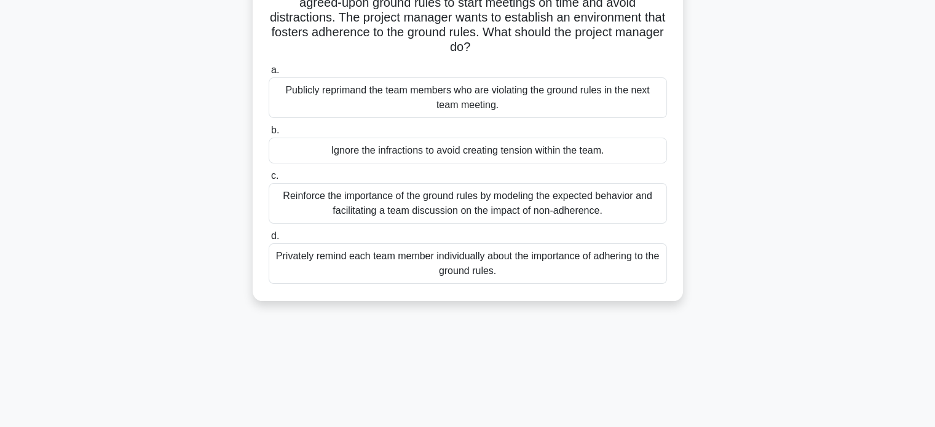
click at [419, 204] on div "Reinforce the importance of the ground rules by modeling the expected behavior …" at bounding box center [468, 203] width 398 height 41
click at [269, 180] on input "c. Reinforce the importance of the ground rules by modeling the expected behavi…" at bounding box center [269, 176] width 0 height 8
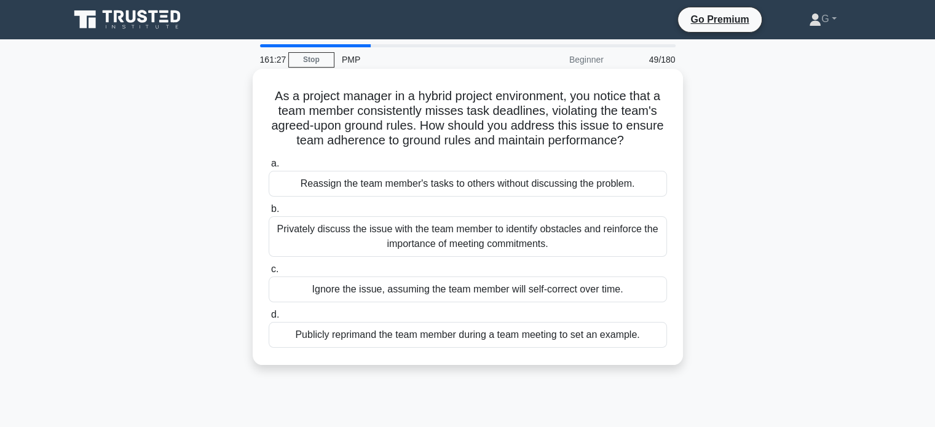
scroll to position [61, 0]
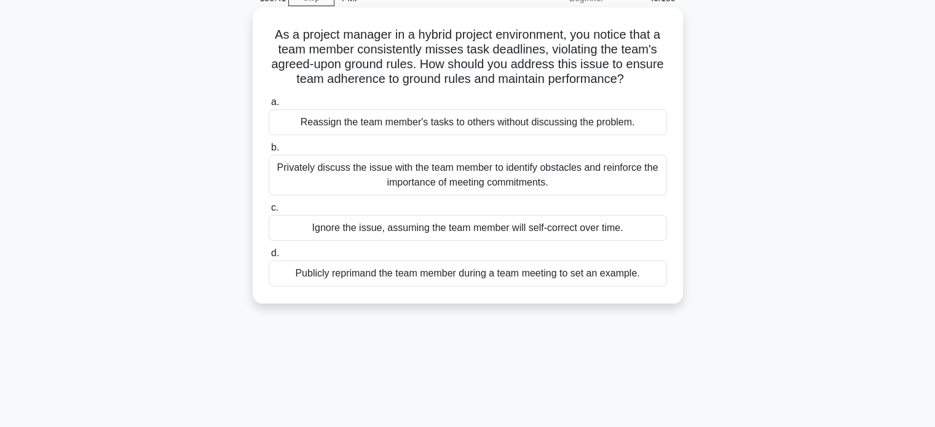
click at [363, 125] on div "Reassign the team member's tasks to others without discussing the problem." at bounding box center [468, 122] width 398 height 26
click at [269, 106] on input "a. Reassign the team member's tasks to others without discussing the problem." at bounding box center [269, 102] width 0 height 8
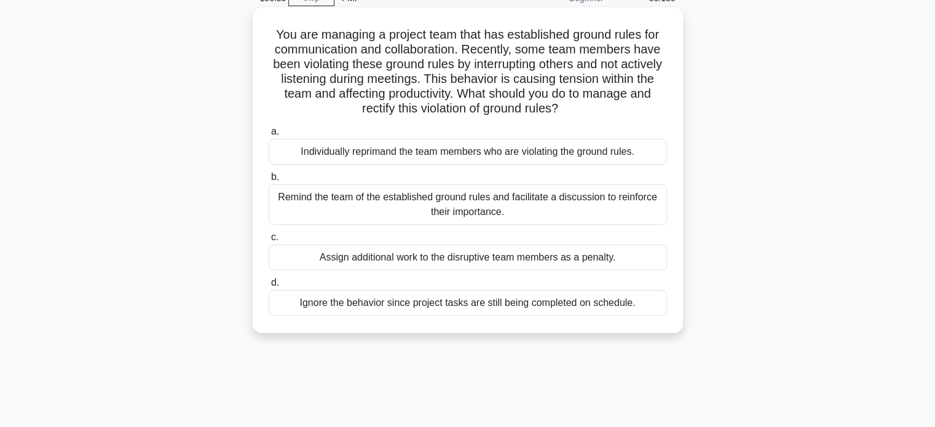
click at [368, 158] on div "Individually reprimand the team members who are violating the ground rules." at bounding box center [468, 152] width 398 height 26
click at [269, 136] on input "a. Individually reprimand the team members who are violating the ground rules." at bounding box center [269, 132] width 0 height 8
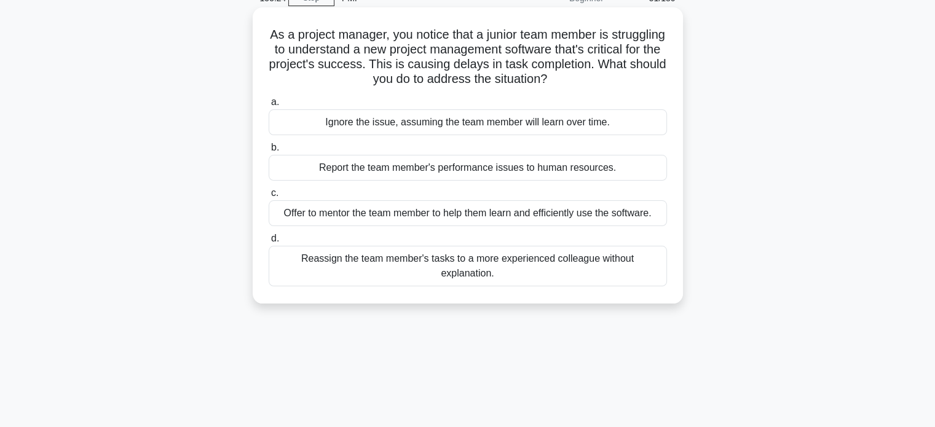
click at [404, 211] on div "Offer to mentor the team member to help them learn and efficiently use the soft…" at bounding box center [468, 213] width 398 height 26
click at [269, 197] on input "c. Offer to mentor the team member to help them learn and efficiently use the s…" at bounding box center [269, 193] width 0 height 8
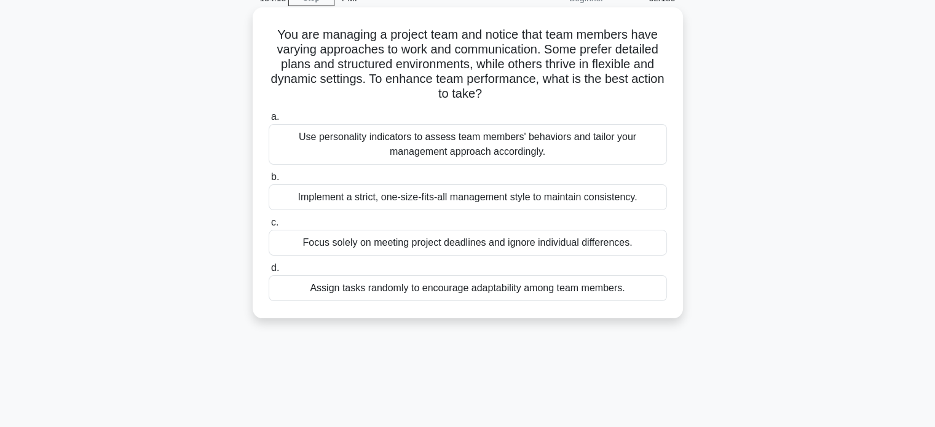
click at [360, 199] on div "Implement a strict, one-size-fits-all management style to maintain consistency." at bounding box center [468, 197] width 398 height 26
click at [269, 181] on input "b. Implement a strict, one-size-fits-all management style to maintain consisten…" at bounding box center [269, 177] width 0 height 8
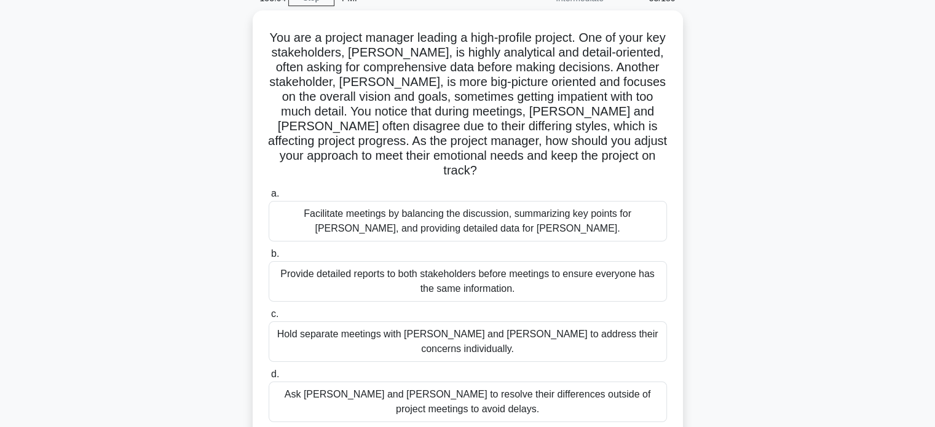
scroll to position [123, 0]
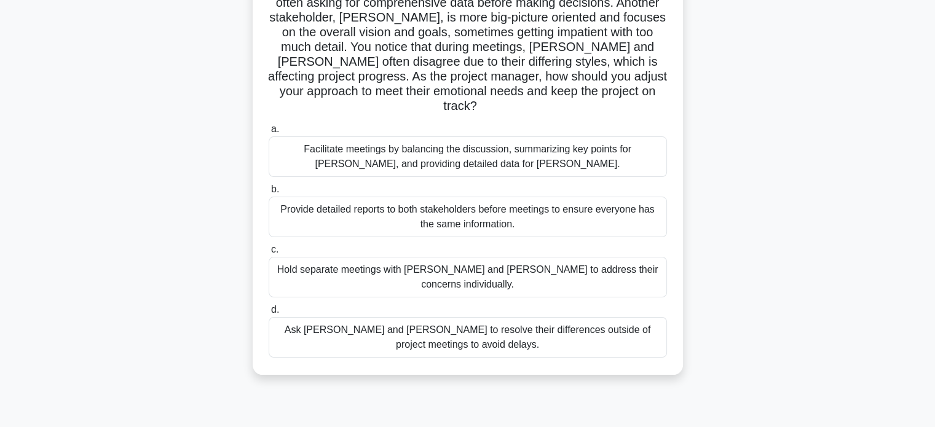
click at [333, 257] on div "Hold separate meetings with [PERSON_NAME] and [PERSON_NAME] to address their co…" at bounding box center [468, 277] width 398 height 41
click at [269, 253] on input "c. Hold separate meetings with [PERSON_NAME] and [PERSON_NAME] to address their…" at bounding box center [269, 250] width 0 height 8
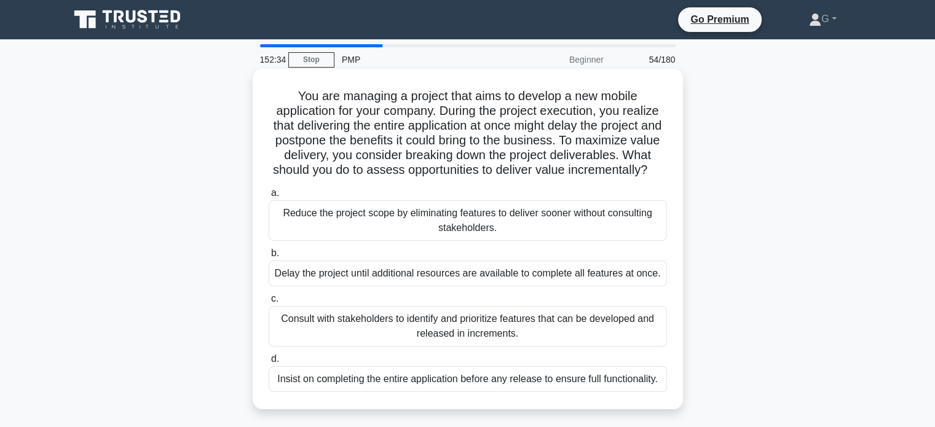
scroll to position [61, 0]
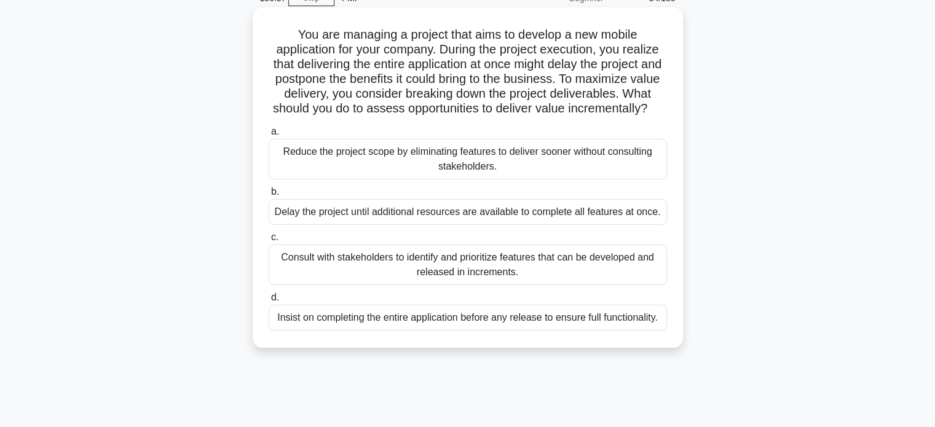
click at [349, 268] on div "Consult with stakeholders to identify and prioritize features that can be devel…" at bounding box center [468, 265] width 398 height 41
click at [269, 242] on input "c. Consult with stakeholders to identify and prioritize features that can be de…" at bounding box center [269, 238] width 0 height 8
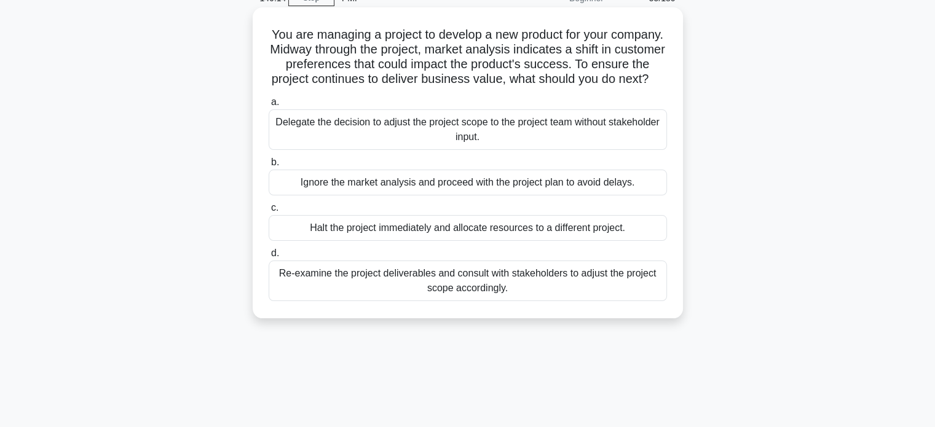
click at [403, 288] on div "Re-examine the project deliverables and consult with stakeholders to adjust the…" at bounding box center [468, 281] width 398 height 41
click at [269, 258] on input "d. Re-examine the project deliverables and consult with stakeholders to adjust …" at bounding box center [269, 254] width 0 height 8
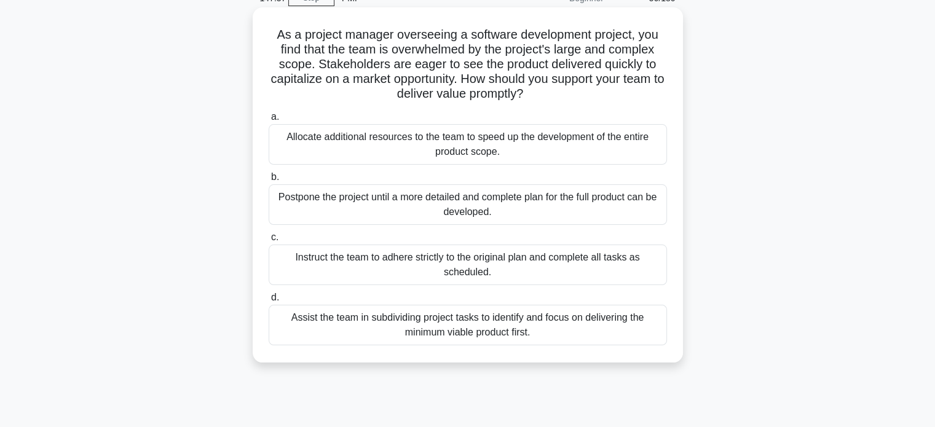
click at [402, 261] on div "Instruct the team to adhere strictly to the original plan and complete all task…" at bounding box center [468, 265] width 398 height 41
click at [269, 242] on input "c. Instruct the team to adhere strictly to the original plan and complete all t…" at bounding box center [269, 238] width 0 height 8
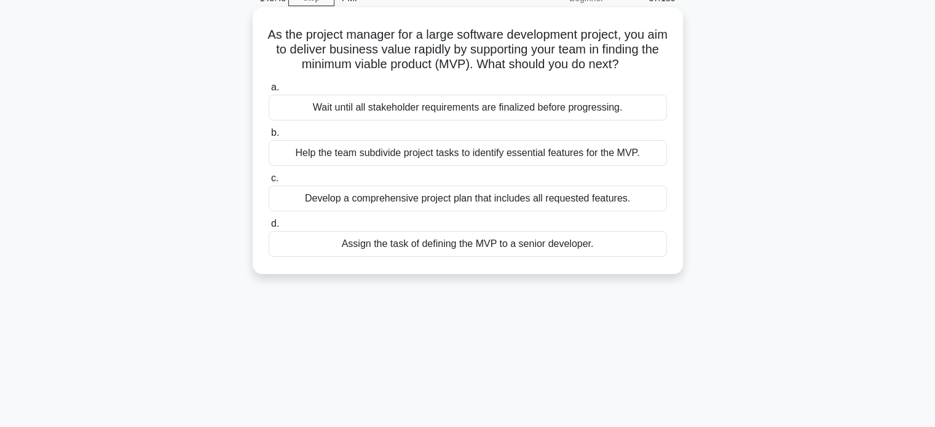
click at [423, 121] on div "Wait until all stakeholder requirements are finalized before progressing." at bounding box center [468, 108] width 398 height 26
click at [269, 92] on input "a. Wait until all stakeholder requirements are finalized before progressing." at bounding box center [269, 88] width 0 height 8
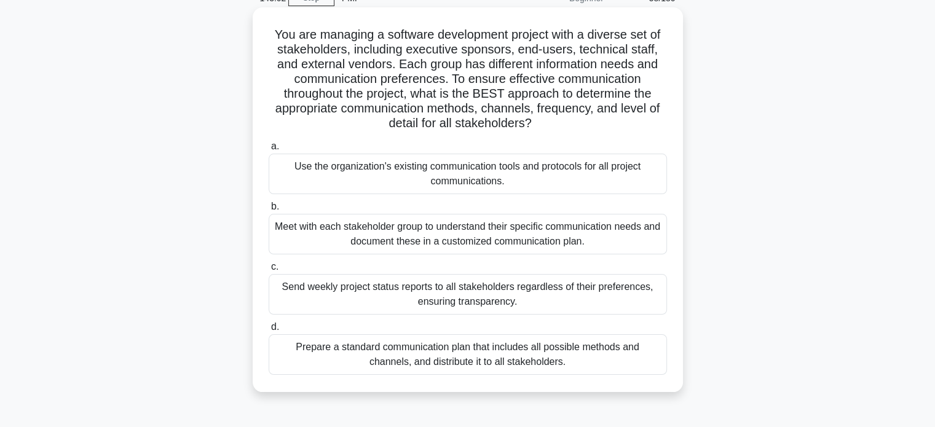
click at [477, 349] on div "Prepare a standard communication plan that includes all possible methods and ch…" at bounding box center [468, 355] width 398 height 41
click at [269, 331] on input "d. Prepare a standard communication plan that includes all possible methods and…" at bounding box center [269, 327] width 0 height 8
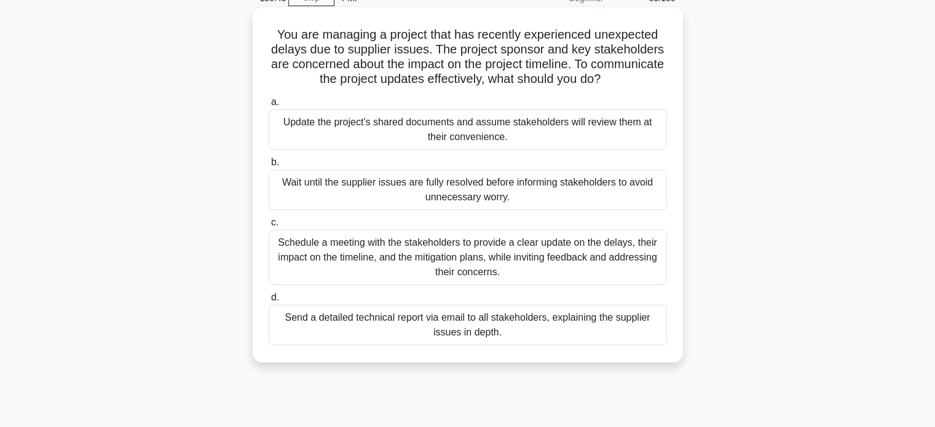
click at [440, 320] on div "Send a detailed technical report via email to all stakeholders, explaining the …" at bounding box center [468, 325] width 398 height 41
click at [269, 302] on input "d. Send a detailed technical report via email to all stakeholders, explaining t…" at bounding box center [269, 298] width 0 height 8
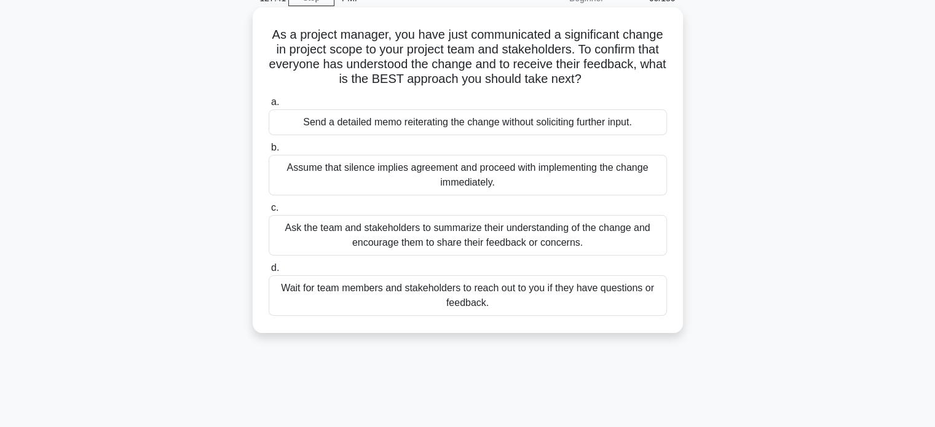
click at [453, 228] on div "Ask the team and stakeholders to summarize their understanding of the change an…" at bounding box center [468, 235] width 398 height 41
click at [269, 212] on input "c. Ask the team and stakeholders to summarize their understanding of the change…" at bounding box center [269, 208] width 0 height 8
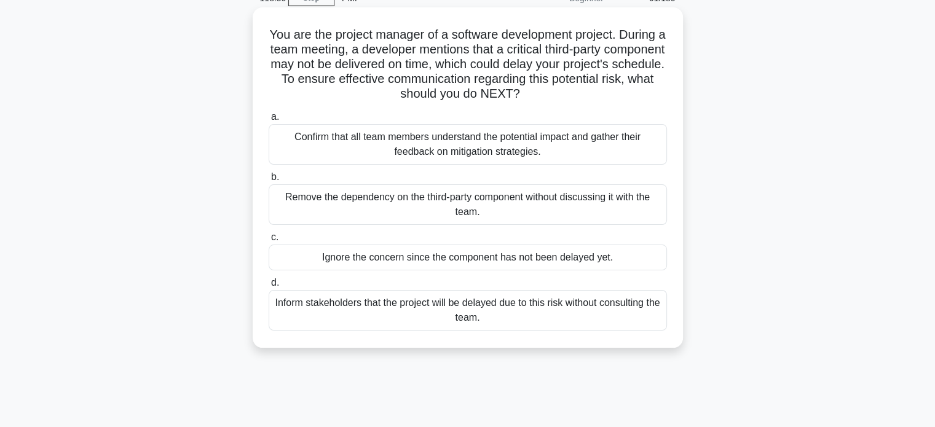
click at [433, 154] on div "Confirm that all team members understand the potential impact and gather their …" at bounding box center [468, 144] width 398 height 41
click at [269, 121] on input "a. Confirm that all team members understand the potential impact and gather the…" at bounding box center [269, 117] width 0 height 8
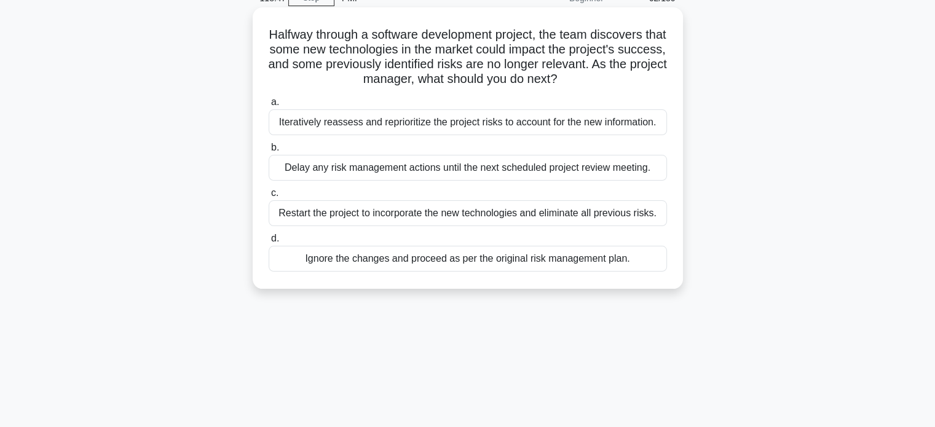
scroll to position [0, 0]
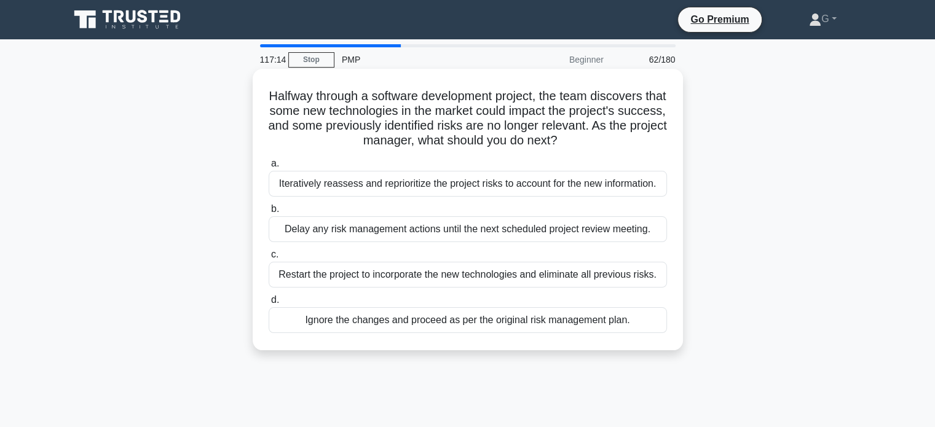
click at [381, 186] on div "Iteratively reassess and reprioritize the project risks to account for the new …" at bounding box center [468, 184] width 398 height 26
click at [269, 168] on input "a. Iteratively reassess and reprioritize the project risks to account for the n…" at bounding box center [269, 164] width 0 height 8
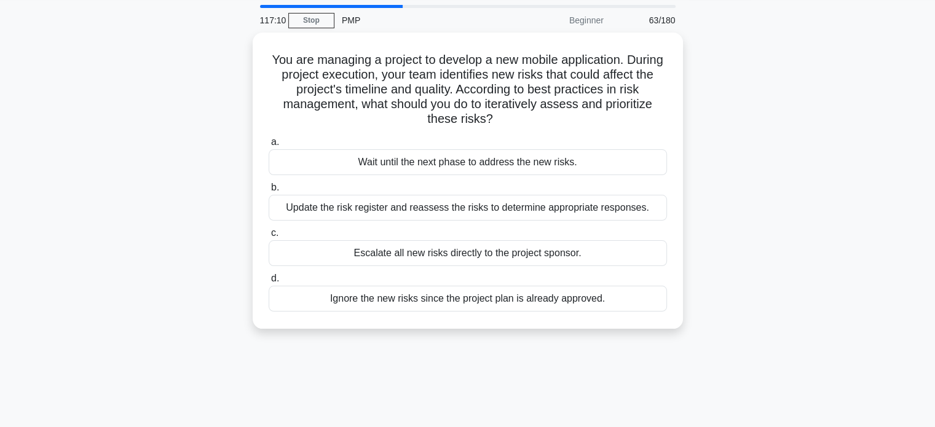
scroll to position [61, 0]
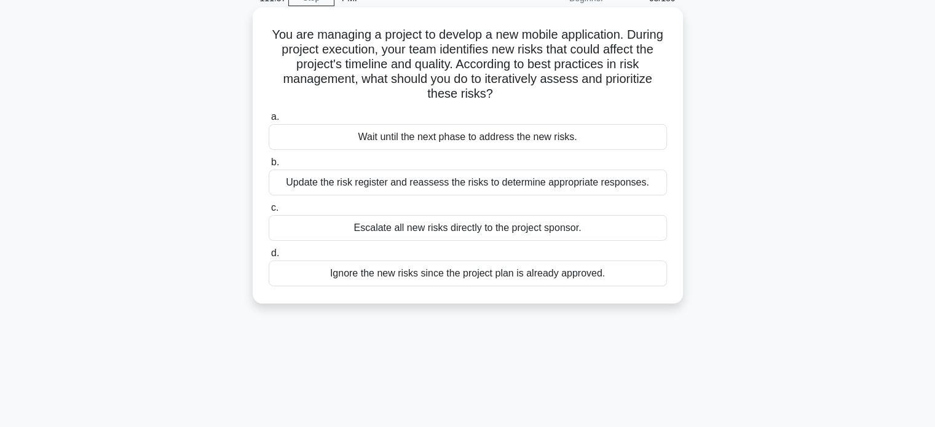
click at [370, 187] on div "Update the risk register and reassess the risks to determine appropriate respon…" at bounding box center [468, 183] width 398 height 26
click at [269, 167] on input "b. Update the risk register and reassess the risks to determine appropriate res…" at bounding box center [269, 163] width 0 height 8
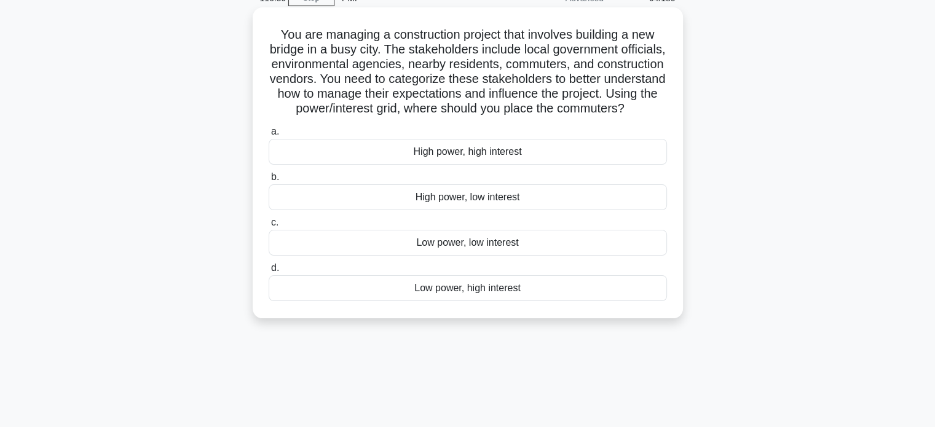
click at [422, 301] on div "Low power, high interest" at bounding box center [468, 288] width 398 height 26
click at [269, 272] on input "d. Low power, high interest" at bounding box center [269, 268] width 0 height 8
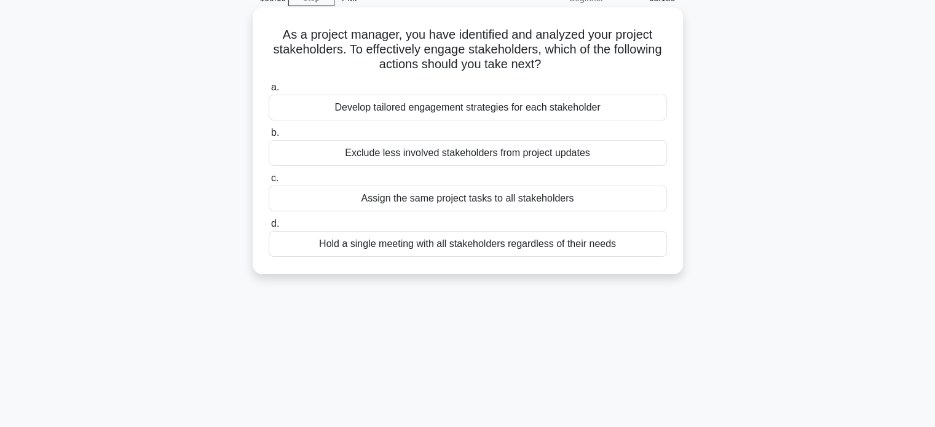
click at [390, 244] on div "Hold a single meeting with all stakeholders regardless of their needs" at bounding box center [468, 244] width 398 height 26
click at [269, 228] on input "d. Hold a single meeting with all stakeholders regardless of their needs" at bounding box center [269, 224] width 0 height 8
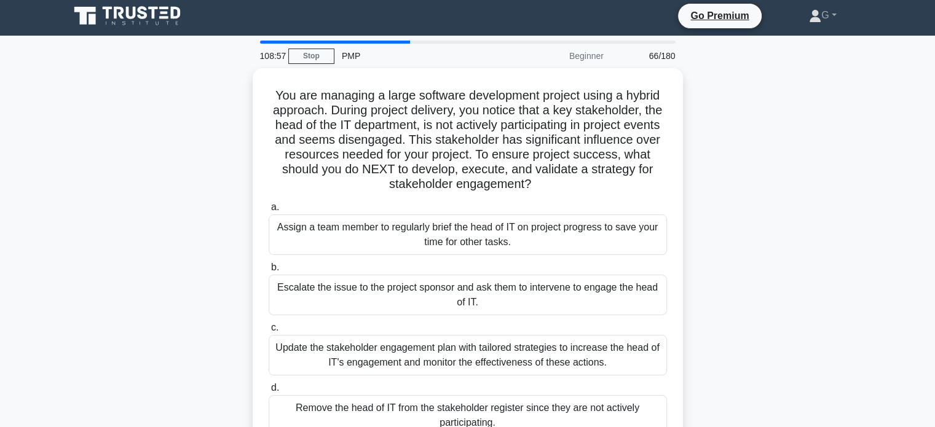
scroll to position [0, 0]
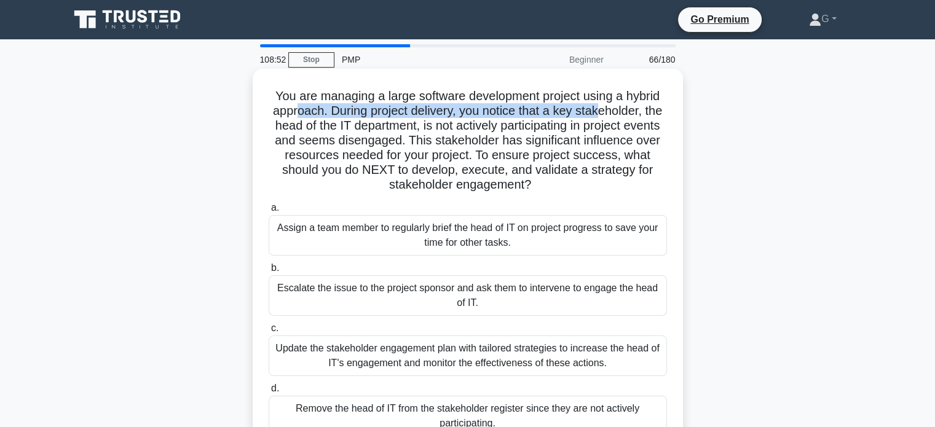
drag, startPoint x: 301, startPoint y: 109, endPoint x: 611, endPoint y: 116, distance: 310.6
click at [611, 116] on h5 "You are managing a large software development project using a hybrid approach. …" at bounding box center [467, 141] width 401 height 105
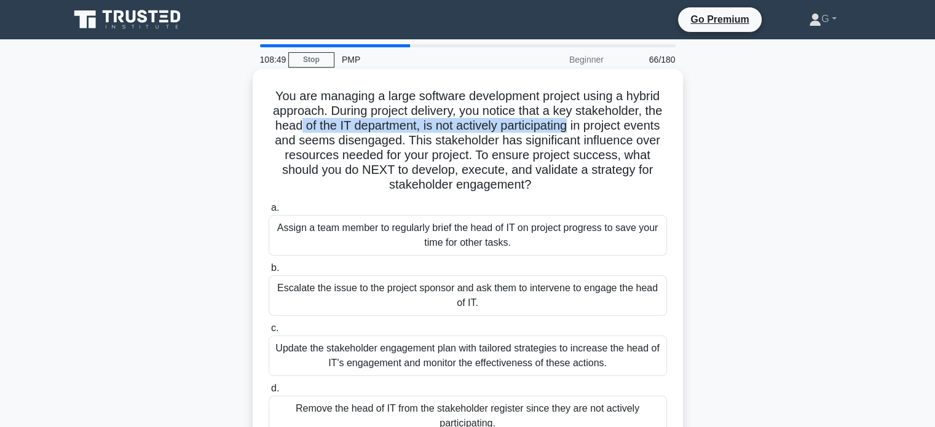
drag, startPoint x: 323, startPoint y: 128, endPoint x: 600, endPoint y: 132, distance: 276.7
click at [600, 132] on h5 "You are managing a large software development project using a hybrid approach. …" at bounding box center [467, 141] width 401 height 105
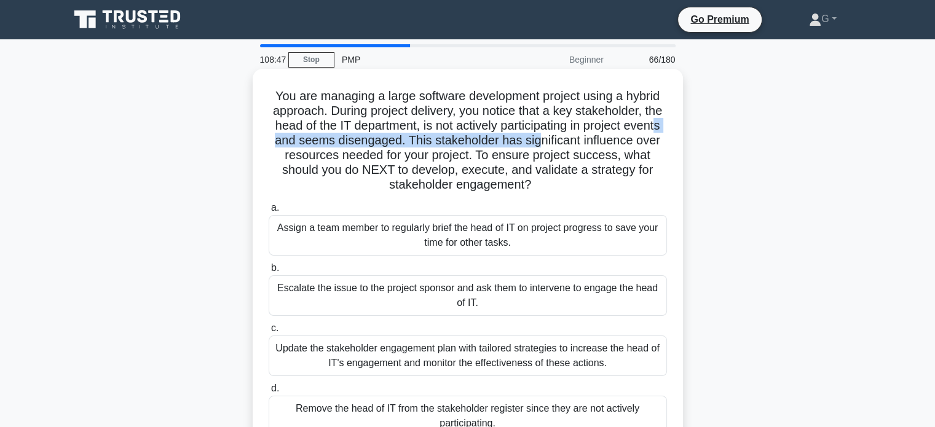
drag, startPoint x: 325, startPoint y: 139, endPoint x: 596, endPoint y: 140, distance: 271.2
click at [596, 140] on h5 "You are managing a large software development project using a hybrid approach. …" at bounding box center [467, 141] width 401 height 105
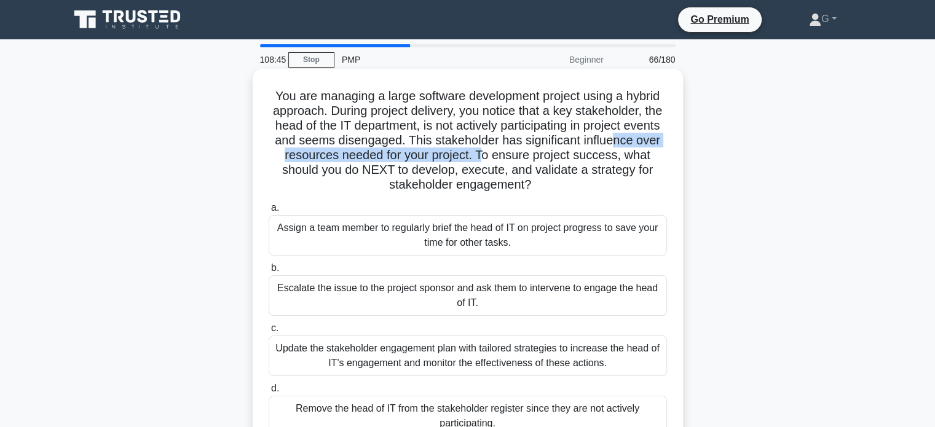
drag, startPoint x: 313, startPoint y: 159, endPoint x: 561, endPoint y: 151, distance: 247.9
click at [561, 151] on h5 "You are managing a large software development project using a hybrid approach. …" at bounding box center [467, 141] width 401 height 105
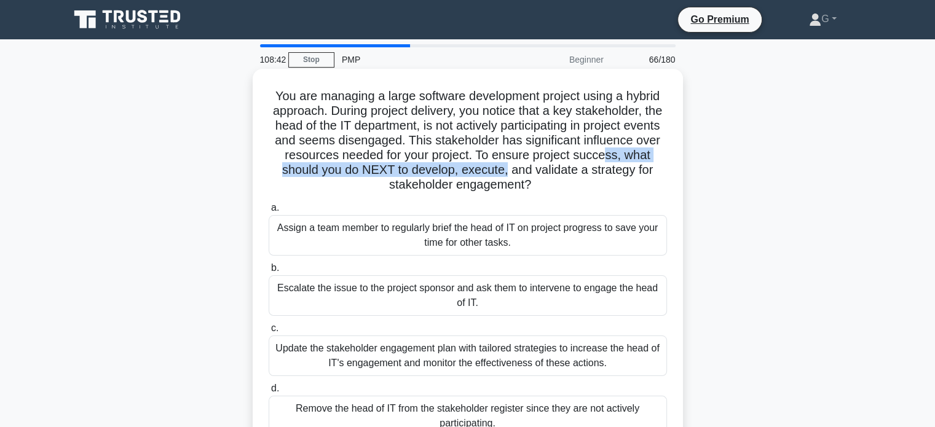
drag, startPoint x: 306, startPoint y: 176, endPoint x: 580, endPoint y: 170, distance: 273.7
click at [580, 170] on h5 "You are managing a large software development project using a hybrid approach. …" at bounding box center [467, 141] width 401 height 105
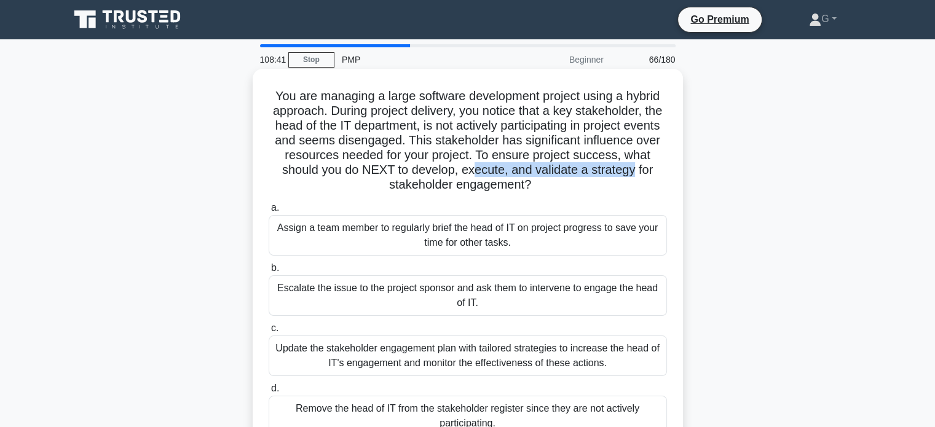
drag, startPoint x: 398, startPoint y: 179, endPoint x: 548, endPoint y: 175, distance: 149.5
click at [548, 175] on h5 "You are managing a large software development project using a hybrid approach. …" at bounding box center [467, 141] width 401 height 105
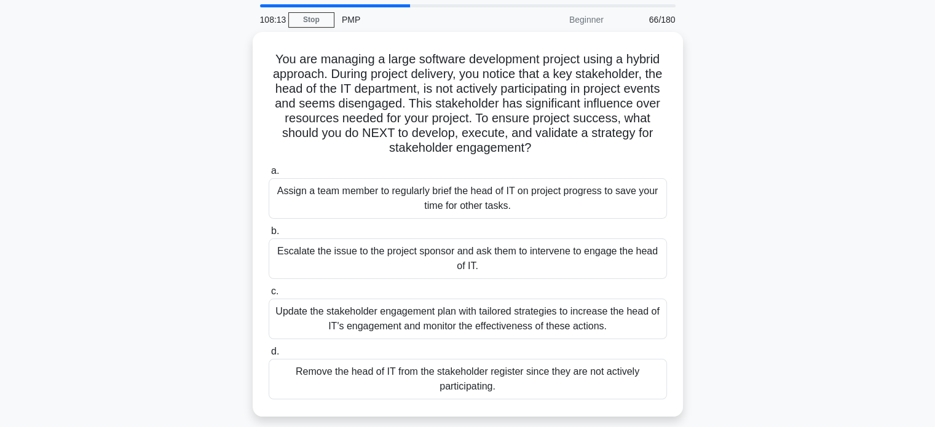
scroll to position [61, 0]
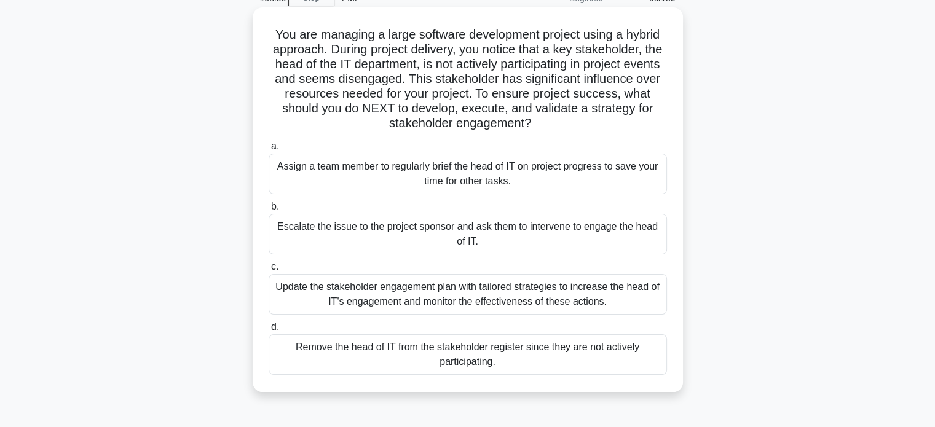
click at [437, 281] on div "Update the stakeholder engagement plan with tailored strategies to increase the…" at bounding box center [468, 294] width 398 height 41
click at [269, 271] on input "c. Update the stakeholder engagement plan with tailored strategies to increase …" at bounding box center [269, 267] width 0 height 8
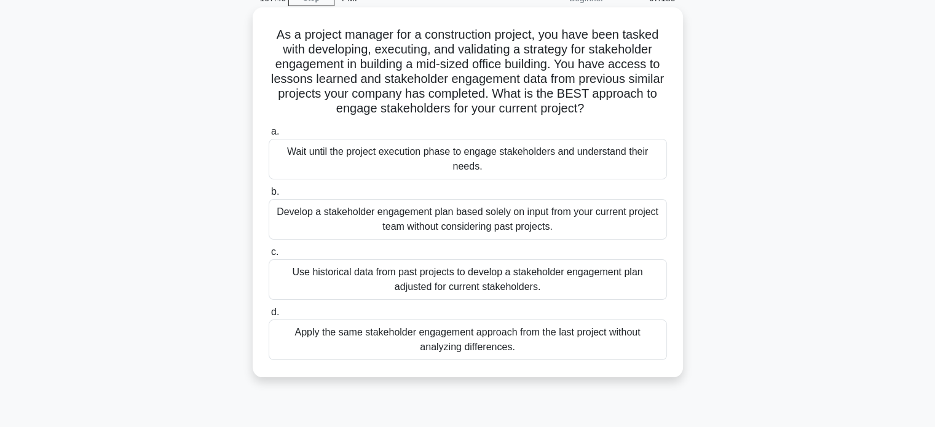
click at [396, 225] on div "Develop a stakeholder engagement plan based solely on input from your current p…" at bounding box center [468, 219] width 398 height 41
click at [269, 196] on input "b. Develop a stakeholder engagement plan based solely on input from your curren…" at bounding box center [269, 192] width 0 height 8
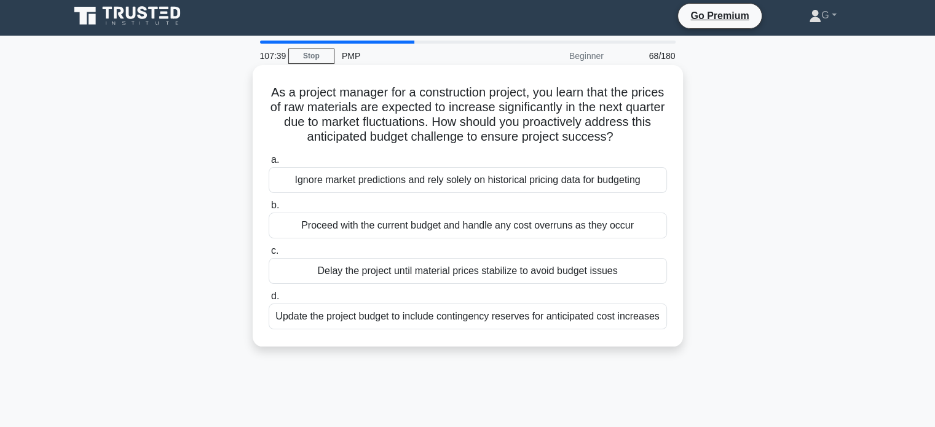
scroll to position [0, 0]
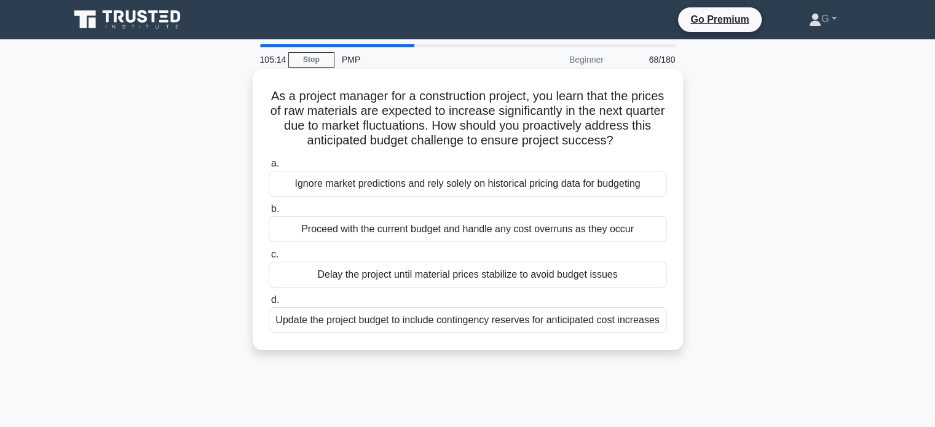
click at [337, 319] on div "Update the project budget to include contingency reserves for anticipated cost …" at bounding box center [468, 320] width 398 height 26
click at [269, 304] on input "d. Update the project budget to include contingency reserves for anticipated co…" at bounding box center [269, 300] width 0 height 8
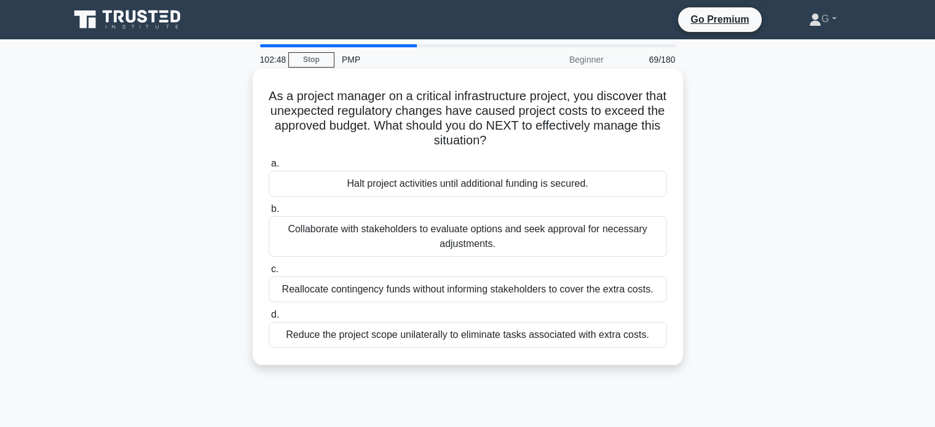
click at [338, 293] on div "Reallocate contingency funds without informing stakeholders to cover the extra …" at bounding box center [468, 290] width 398 height 26
click at [269, 274] on input "c. Reallocate contingency funds without informing stakeholders to cover the ext…" at bounding box center [269, 270] width 0 height 8
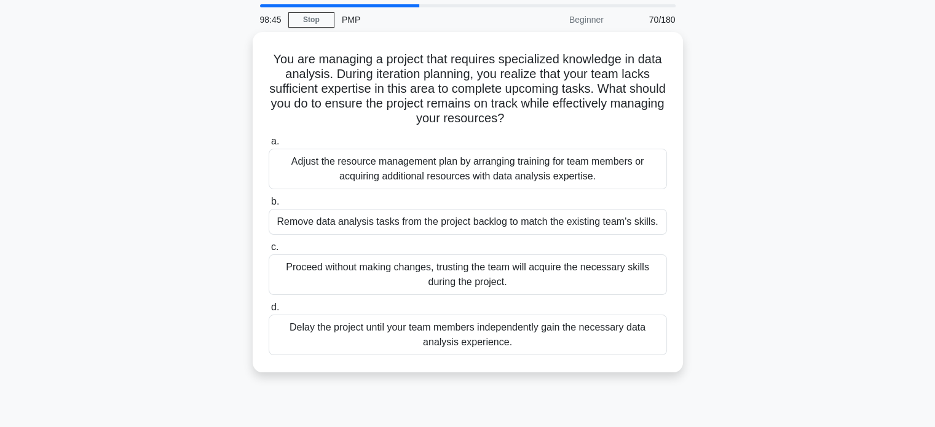
scroll to position [61, 0]
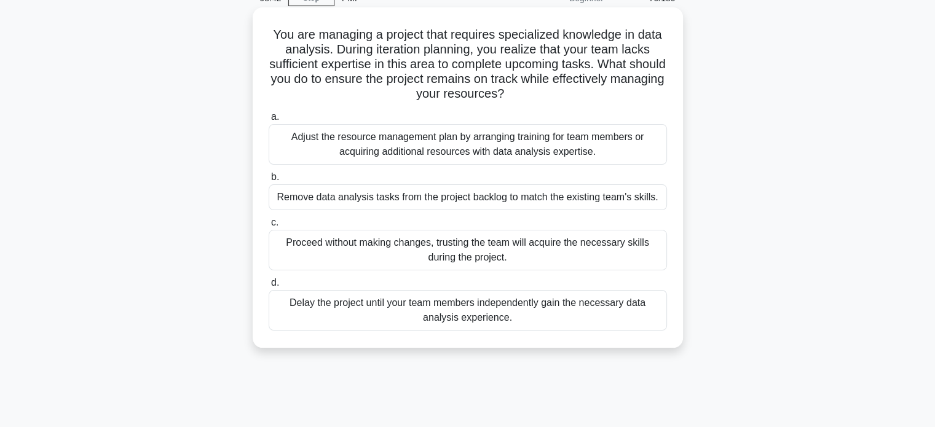
click at [353, 149] on div "Adjust the resource management plan by arranging training for team members or a…" at bounding box center [468, 144] width 398 height 41
click at [269, 121] on input "a. Adjust the resource management plan by arranging training for team members o…" at bounding box center [269, 117] width 0 height 8
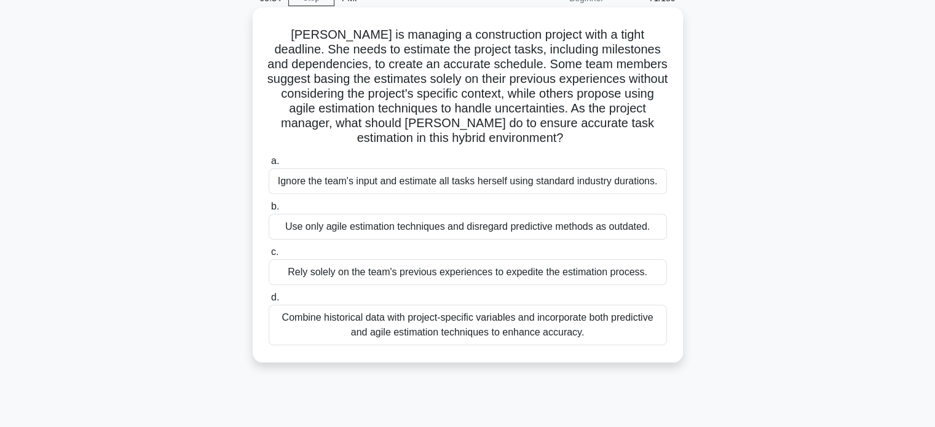
click at [400, 323] on div "Combine historical data with project-specific variables and incorporate both pr…" at bounding box center [468, 325] width 398 height 41
click at [269, 302] on input "d. Combine historical data with project-specific variables and incorporate both…" at bounding box center [269, 298] width 0 height 8
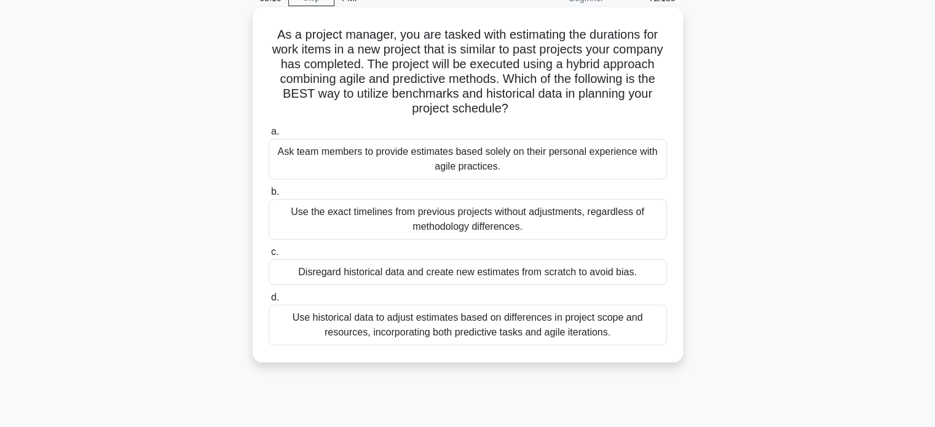
click at [376, 327] on div "Use historical data to adjust estimates based on differences in project scope a…" at bounding box center [468, 325] width 398 height 41
click at [269, 302] on input "d. Use historical data to adjust estimates based on differences in project scop…" at bounding box center [269, 298] width 0 height 8
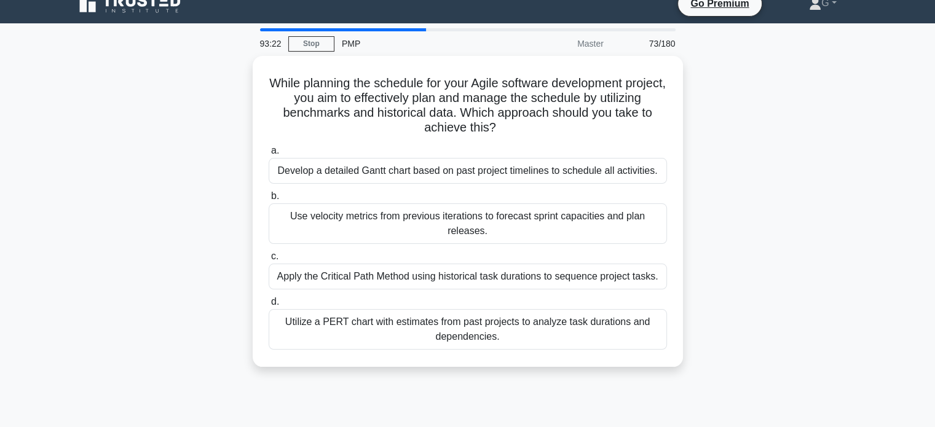
scroll to position [0, 0]
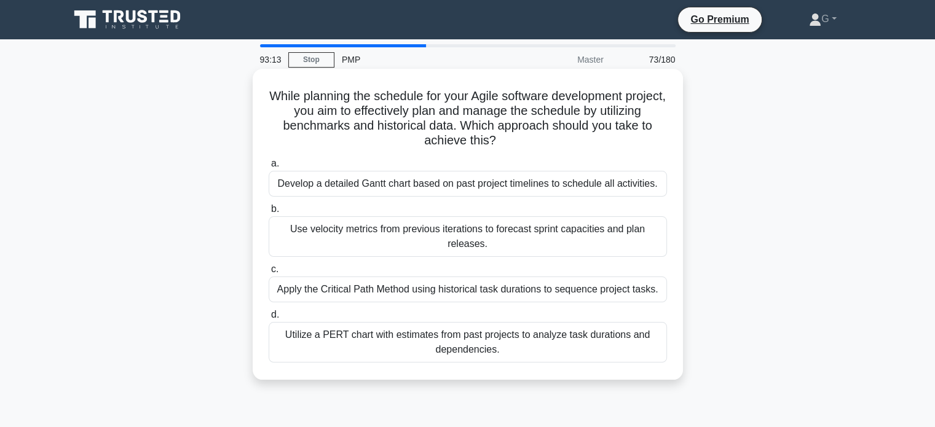
click at [400, 288] on div "Apply the Critical Path Method using historical task durations to sequence proj…" at bounding box center [468, 290] width 398 height 26
click at [269, 274] on input "c. Apply the Critical Path Method using historical task durations to sequence p…" at bounding box center [269, 270] width 0 height 8
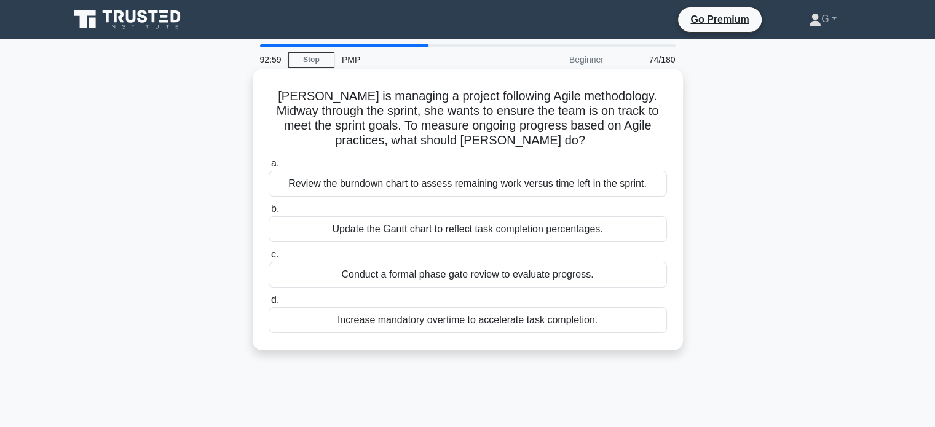
click at [417, 184] on div "Review the burndown chart to assess remaining work versus time left in the spri…" at bounding box center [468, 184] width 398 height 26
click at [269, 168] on input "a. Review the burndown chart to assess remaining work versus time left in the s…" at bounding box center [269, 164] width 0 height 8
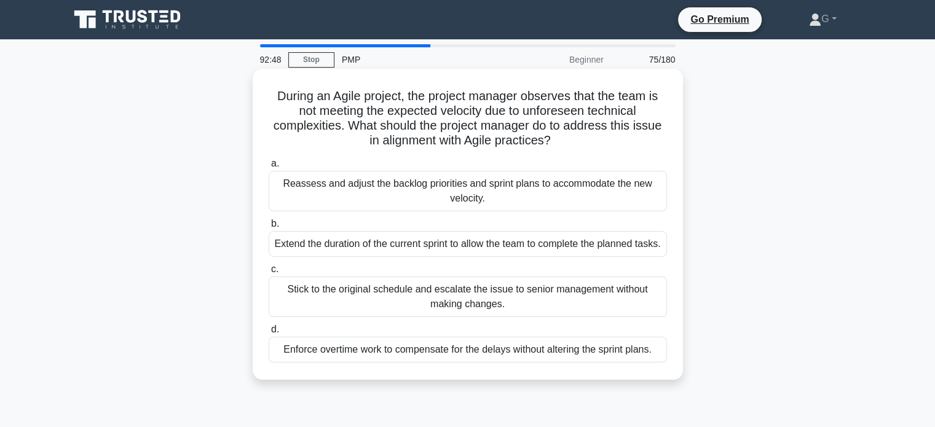
click at [376, 199] on div "Reassess and adjust the backlog priorities and sprint plans to accommodate the …" at bounding box center [468, 191] width 398 height 41
click at [269, 168] on input "a. Reassess and adjust the backlog priorities and sprint plans to accommodate t…" at bounding box center [269, 164] width 0 height 8
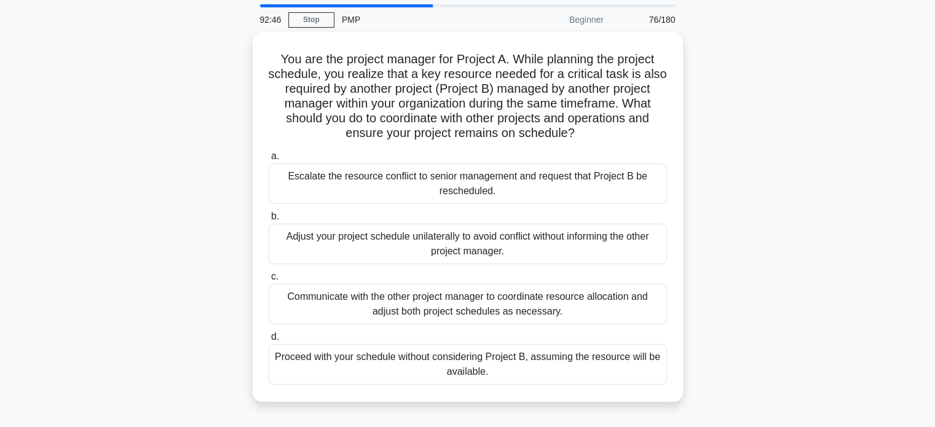
scroll to position [61, 0]
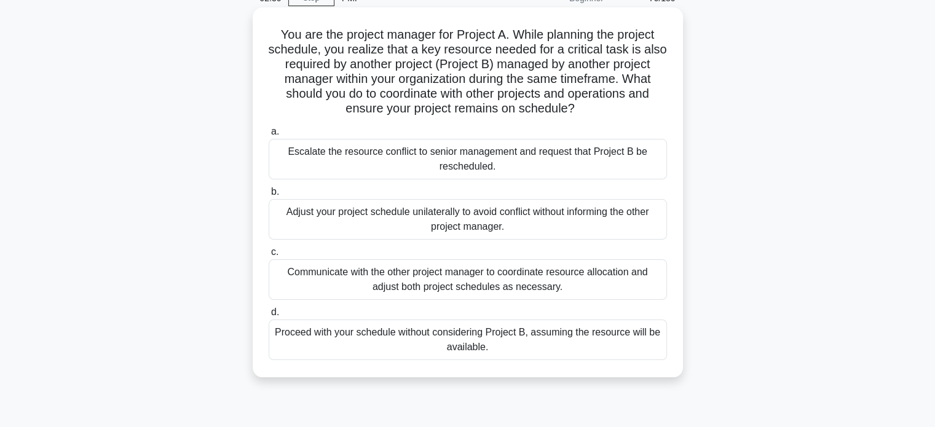
click at [429, 282] on div "Communicate with the other project manager to coordinate resource allocation an…" at bounding box center [468, 279] width 398 height 41
click at [269, 256] on input "c. Communicate with the other project manager to coordinate resource allocation…" at bounding box center [269, 252] width 0 height 8
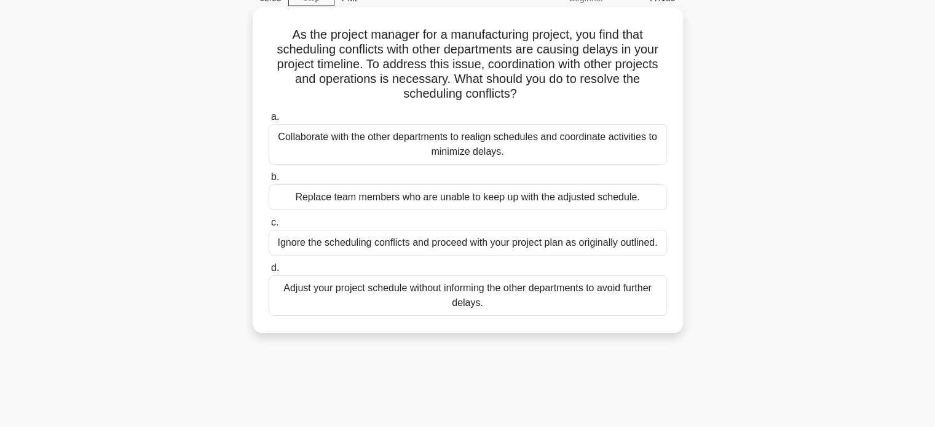
click at [419, 148] on div "Collaborate with the other departments to realign schedules and coordinate acti…" at bounding box center [468, 144] width 398 height 41
click at [269, 121] on input "a. Collaborate with the other departments to realign schedules and coordinate a…" at bounding box center [269, 117] width 0 height 8
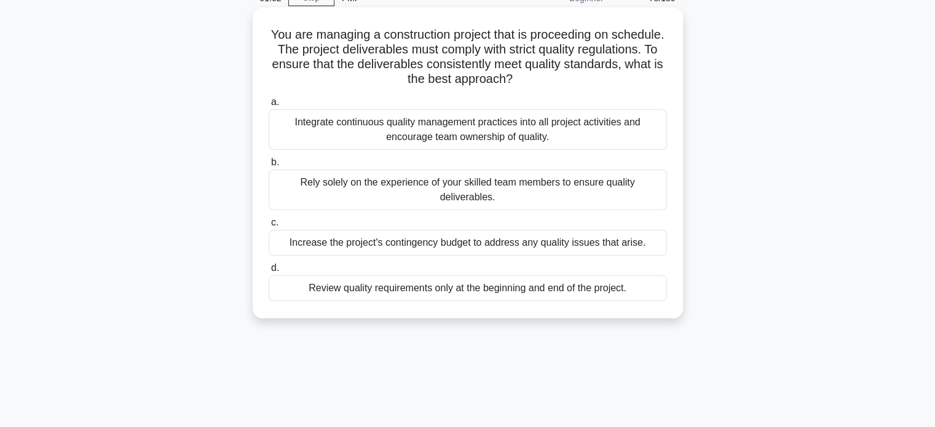
click at [430, 240] on div "Increase the project's contingency budget to address any quality issues that ar…" at bounding box center [468, 243] width 398 height 26
click at [269, 227] on input "c. Increase the project's contingency budget to address any quality issues that…" at bounding box center [269, 223] width 0 height 8
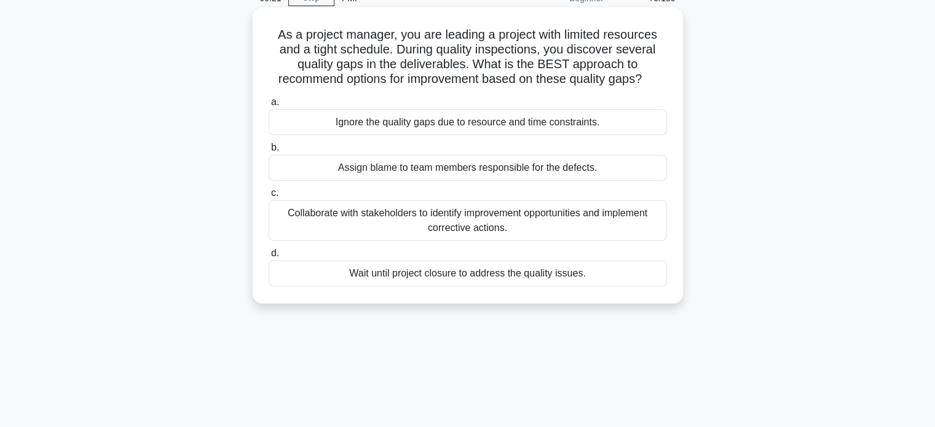
click at [399, 221] on div "Collaborate with stakeholders to identify improvement opportunities and impleme…" at bounding box center [468, 220] width 398 height 41
click at [269, 197] on input "c. Collaborate with stakeholders to identify improvement opportunities and impl…" at bounding box center [269, 193] width 0 height 8
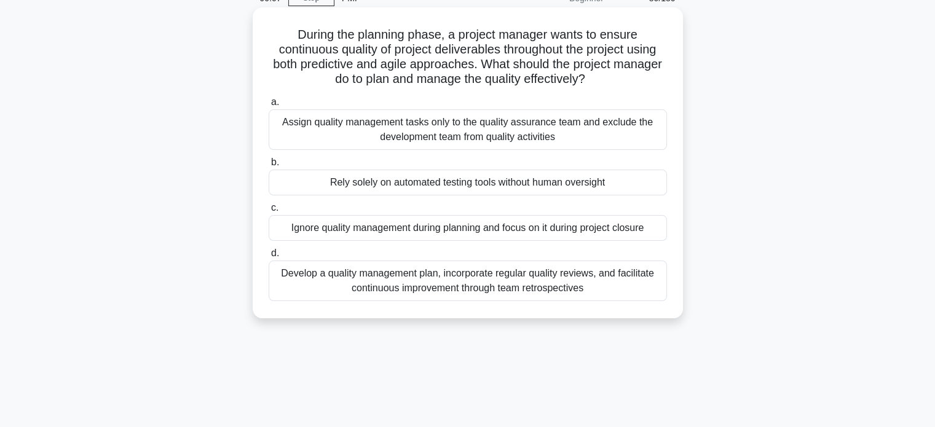
click at [402, 271] on div "Develop a quality management plan, incorporate regular quality reviews, and fac…" at bounding box center [468, 281] width 398 height 41
click at [269, 258] on input "d. Develop a quality management plan, incorporate regular quality reviews, and …" at bounding box center [269, 254] width 0 height 8
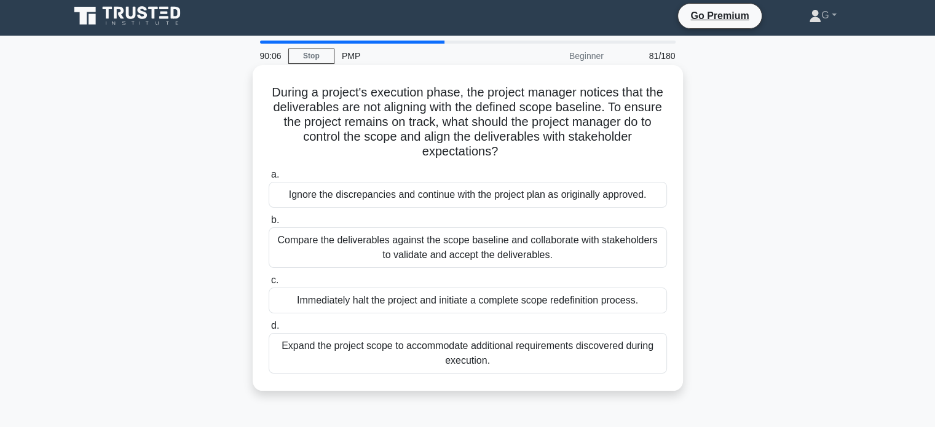
scroll to position [0, 0]
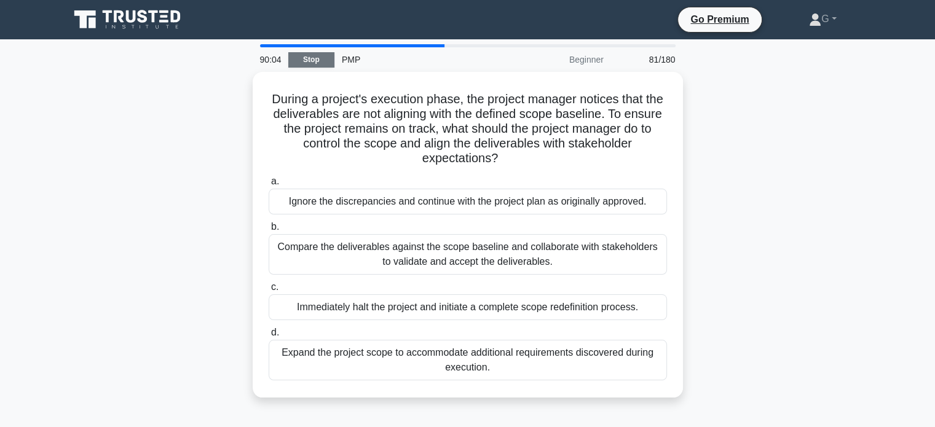
click at [305, 61] on link "Stop" at bounding box center [311, 59] width 46 height 15
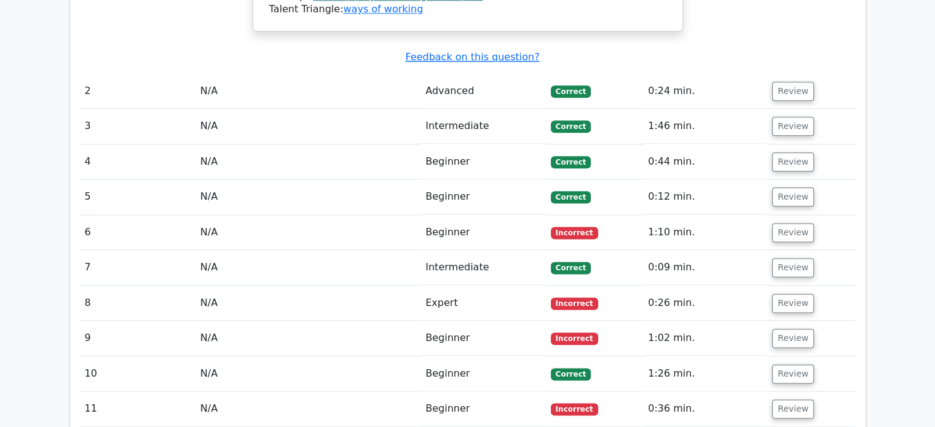
scroll to position [1537, 0]
click at [788, 293] on button "Review" at bounding box center [793, 302] width 42 height 19
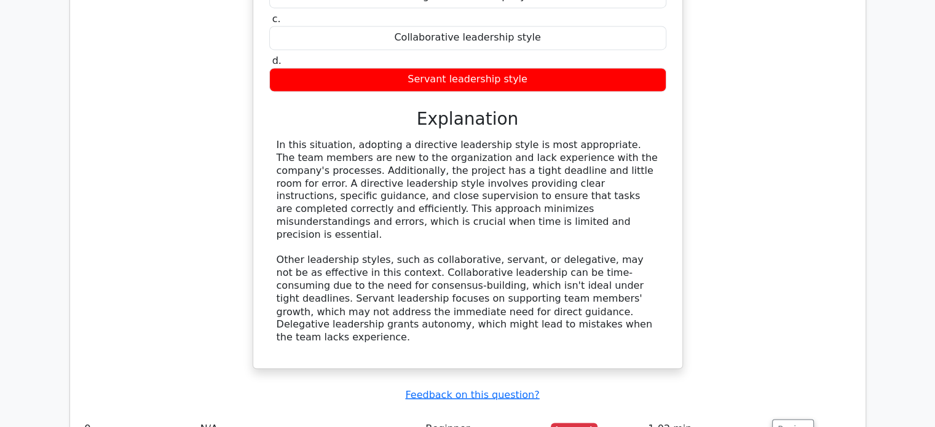
scroll to position [2152, 0]
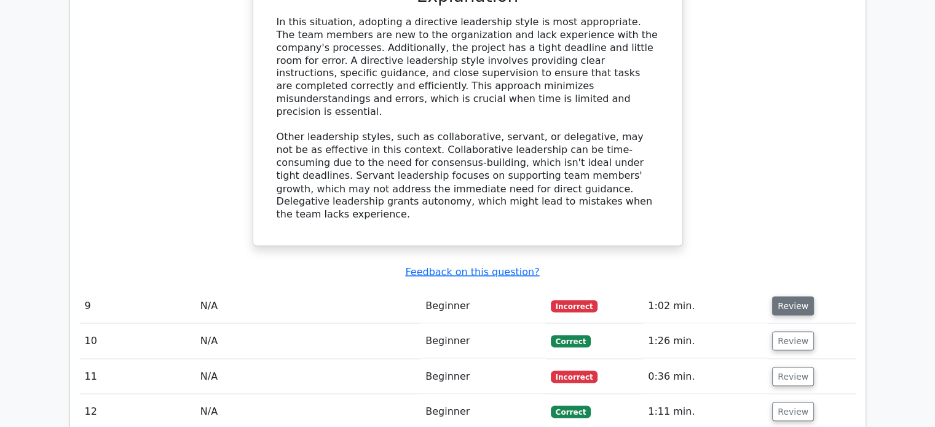
click at [782, 296] on button "Review" at bounding box center [793, 305] width 42 height 19
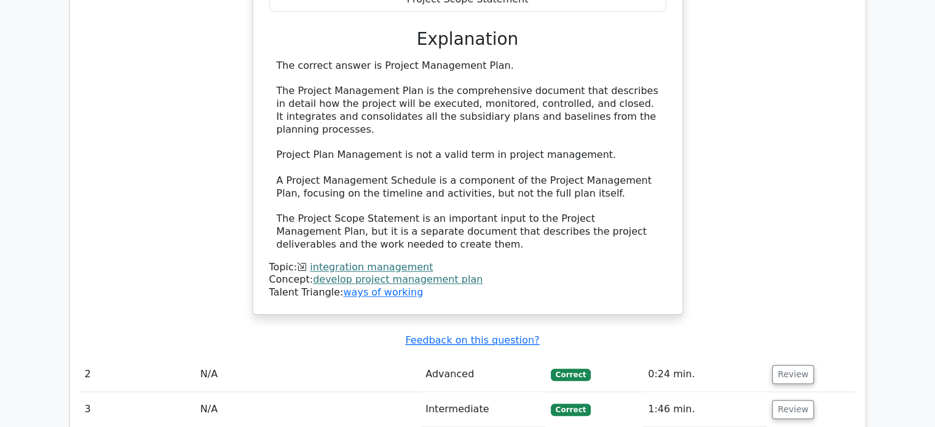
scroll to position [1414, 0]
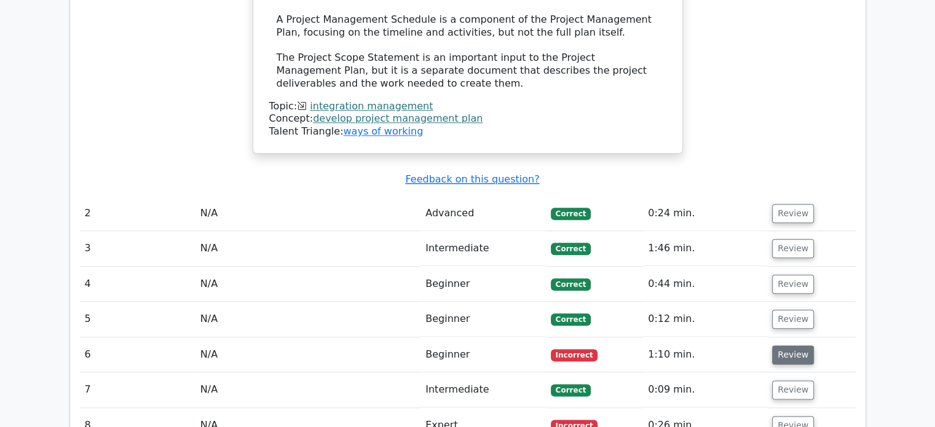
click at [783, 346] on button "Review" at bounding box center [793, 355] width 42 height 19
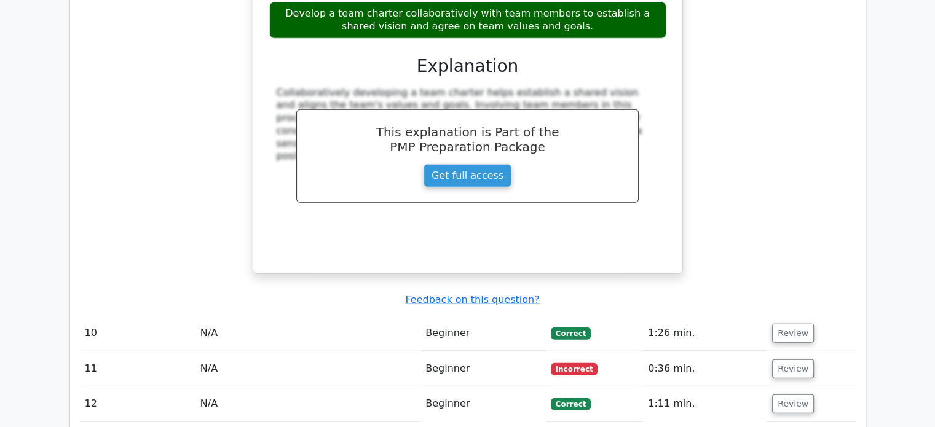
scroll to position [3505, 0]
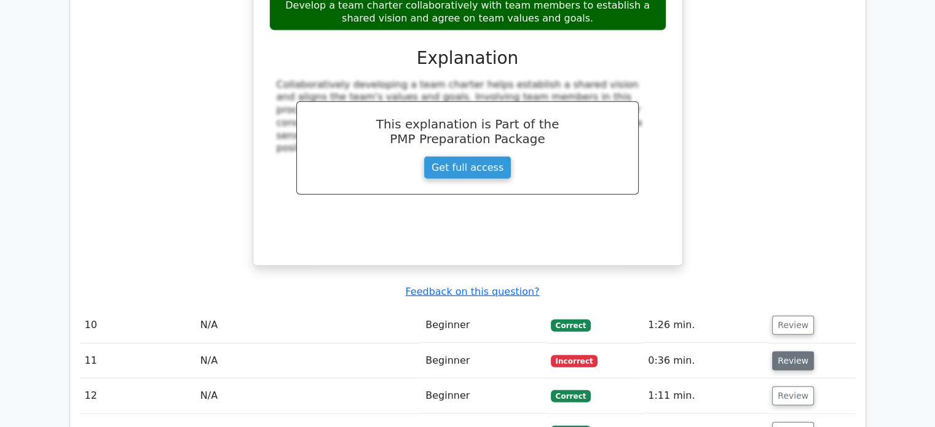
click at [783, 352] on button "Review" at bounding box center [793, 361] width 42 height 19
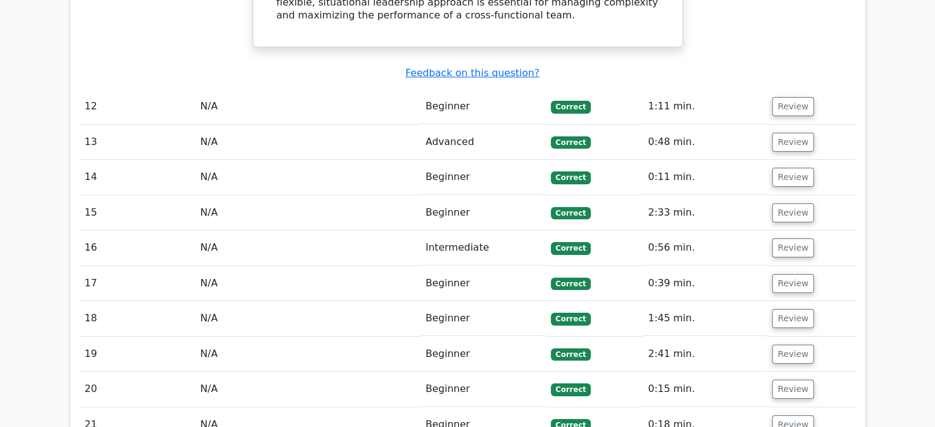
scroll to position [4612, 0]
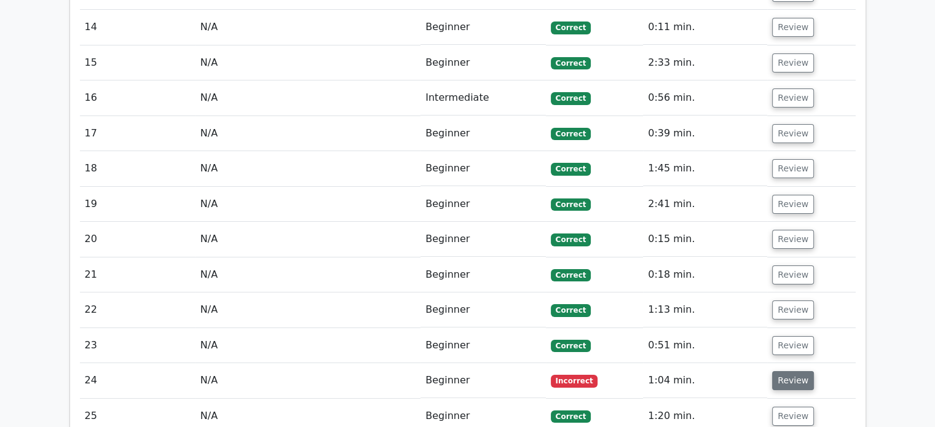
click at [786, 371] on button "Review" at bounding box center [793, 380] width 42 height 19
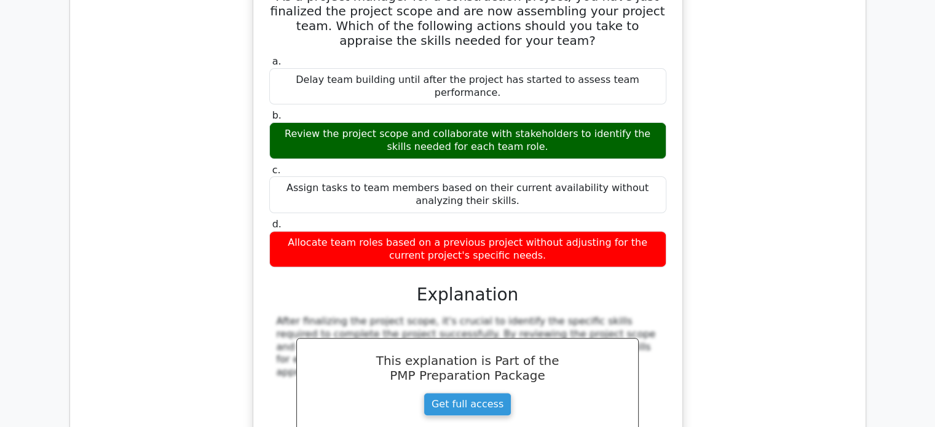
scroll to position [5165, 0]
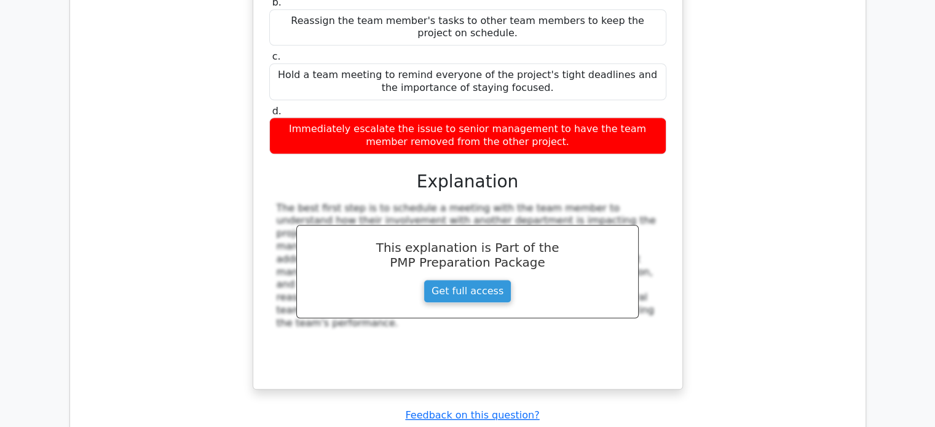
scroll to position [5965, 0]
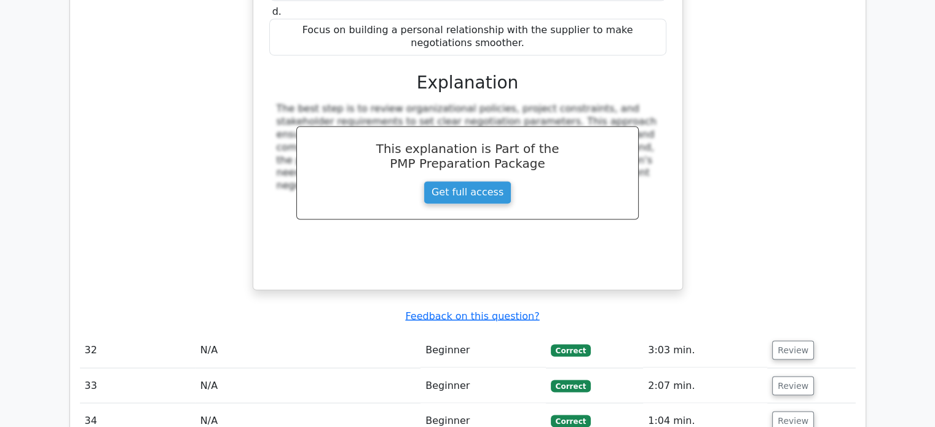
scroll to position [6826, 0]
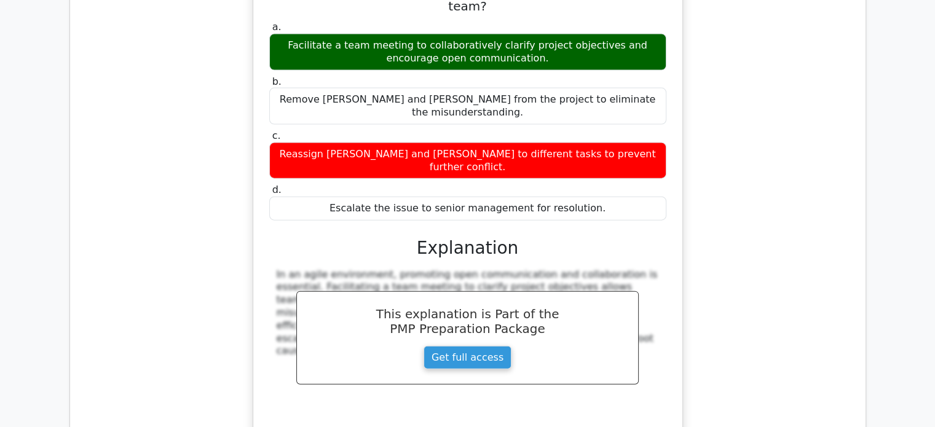
scroll to position [7625, 0]
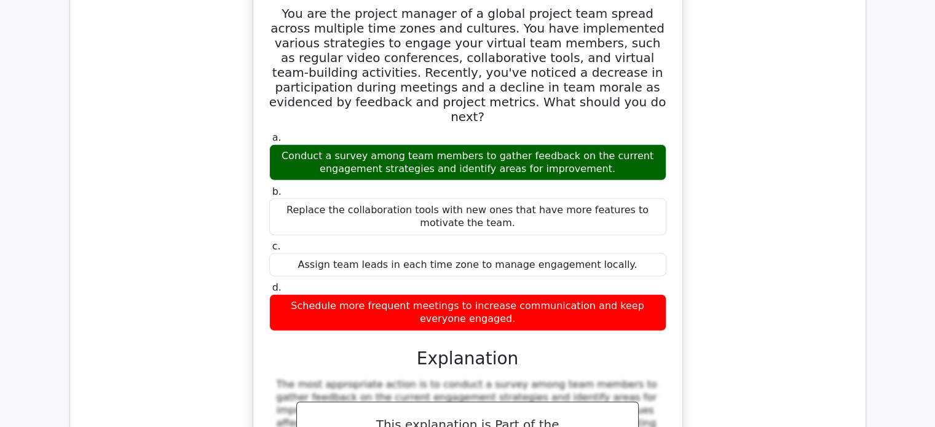
scroll to position [8301, 0]
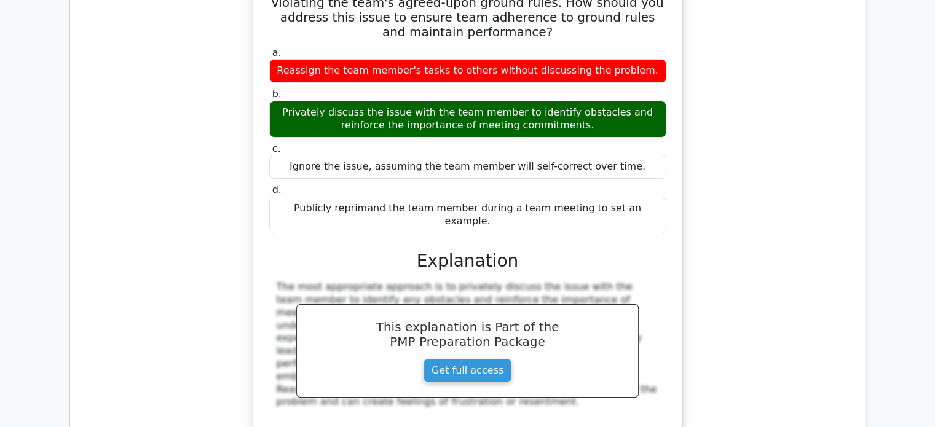
scroll to position [8978, 0]
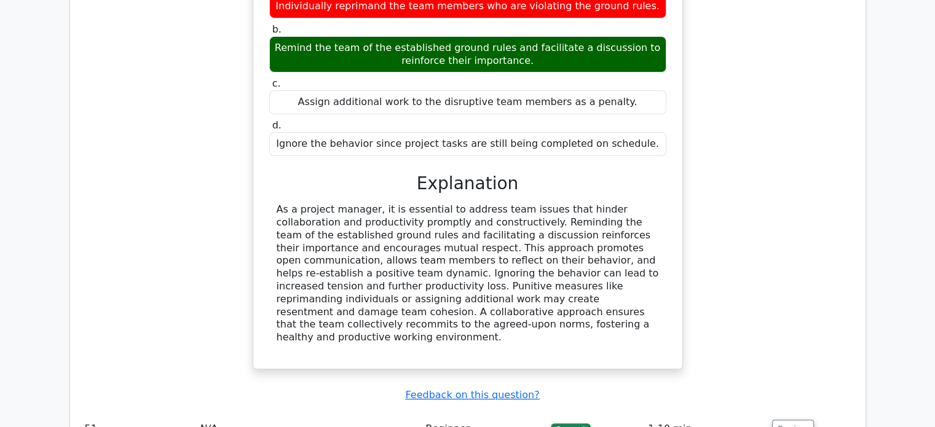
scroll to position [9593, 0]
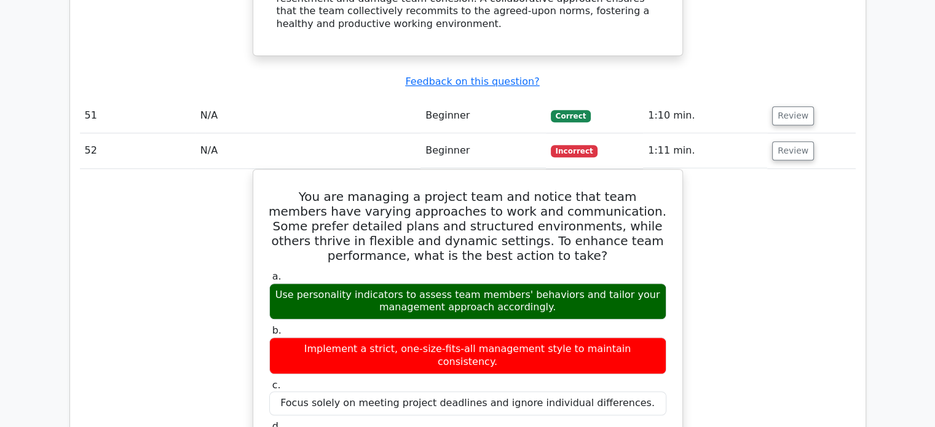
scroll to position [10085, 0]
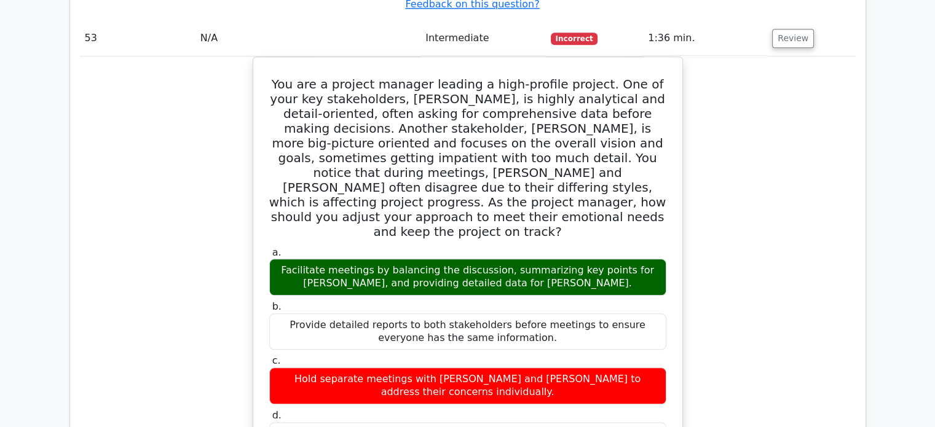
scroll to position [10700, 0]
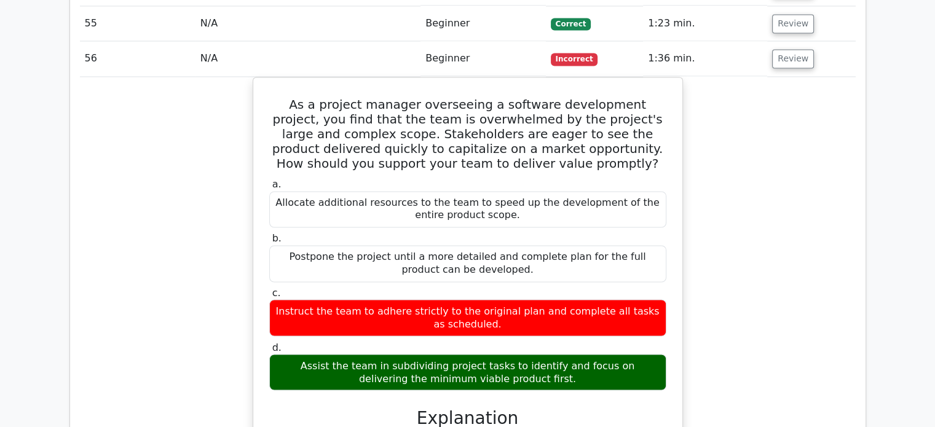
scroll to position [11438, 0]
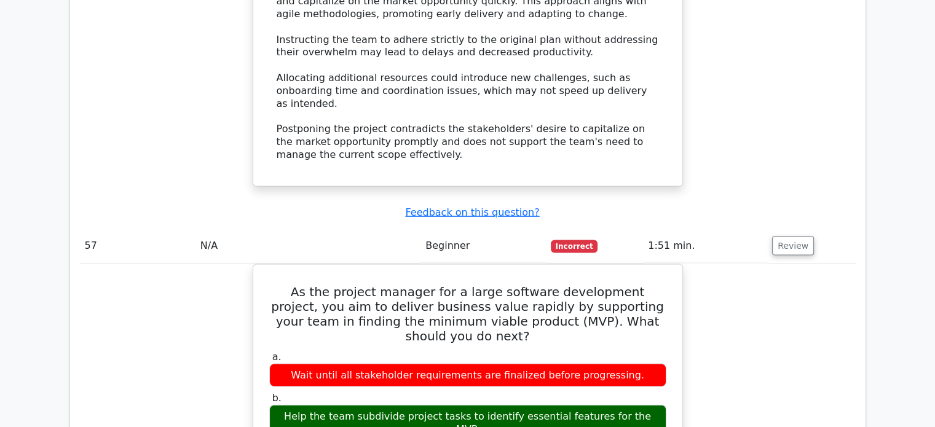
scroll to position [12052, 0]
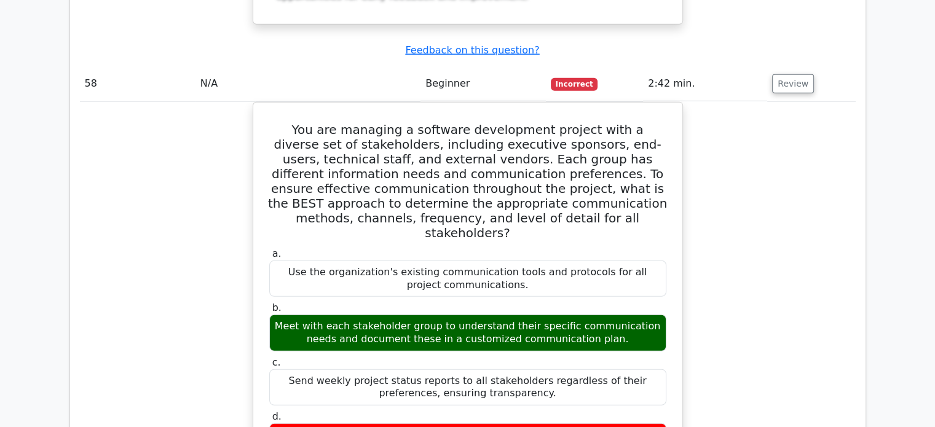
scroll to position [12667, 0]
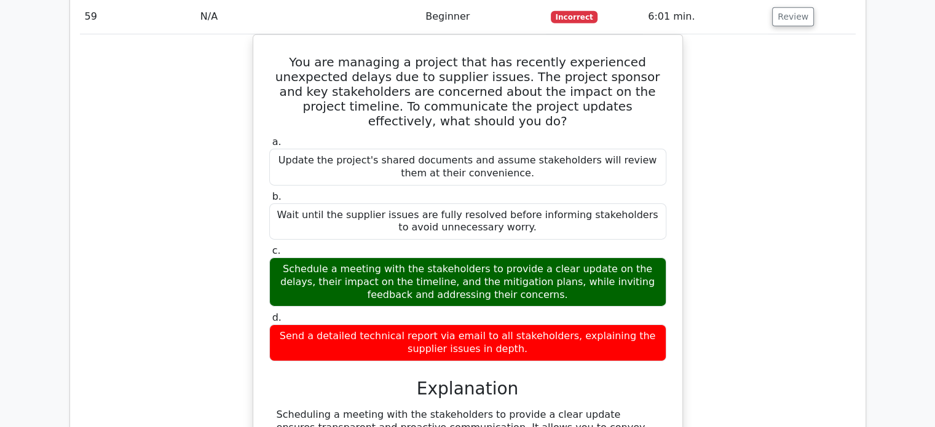
scroll to position [13344, 0]
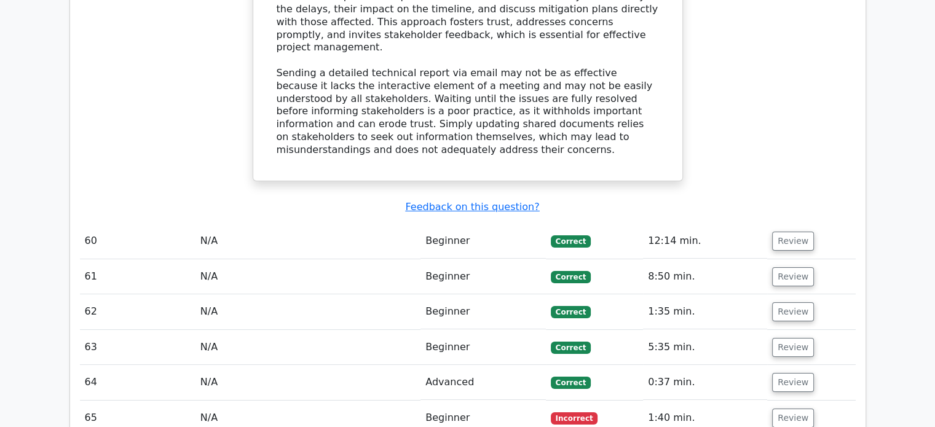
scroll to position [14020, 0]
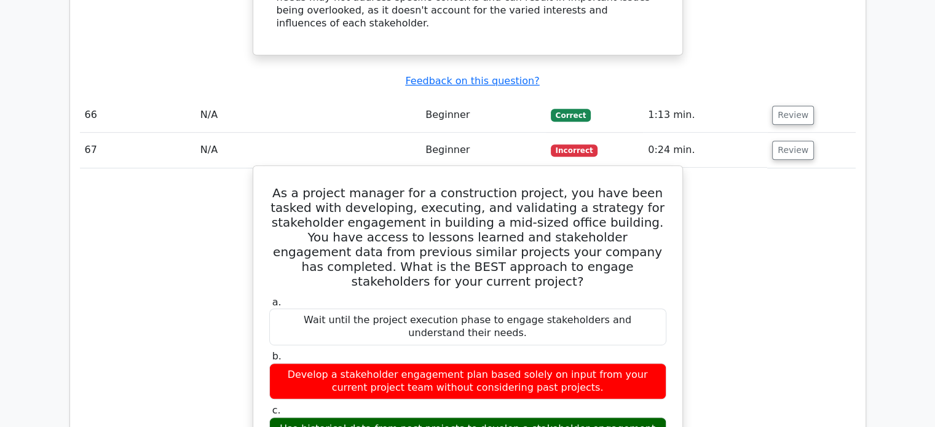
scroll to position [14758, 0]
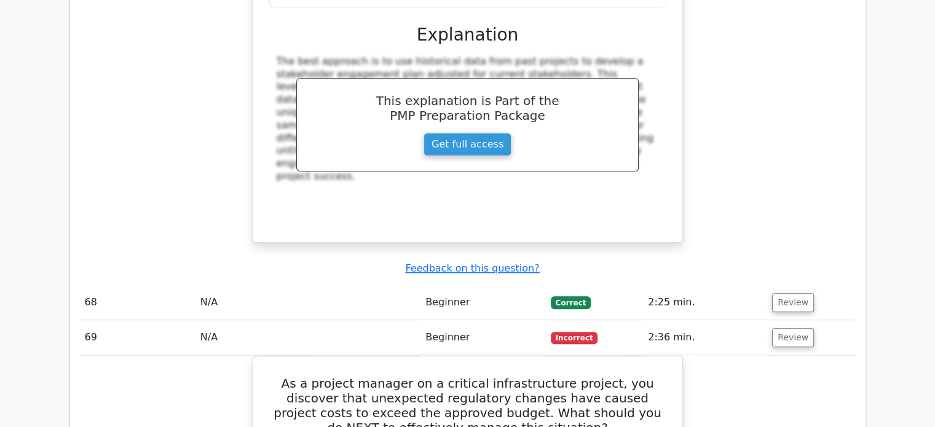
scroll to position [15373, 0]
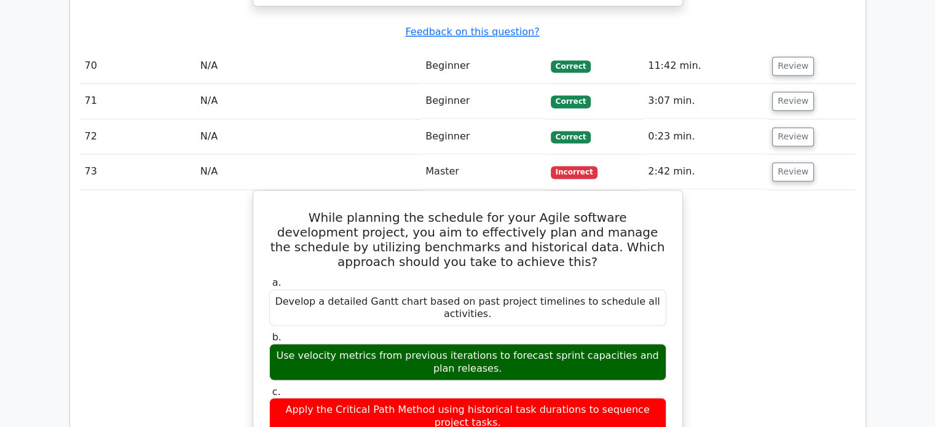
scroll to position [16111, 0]
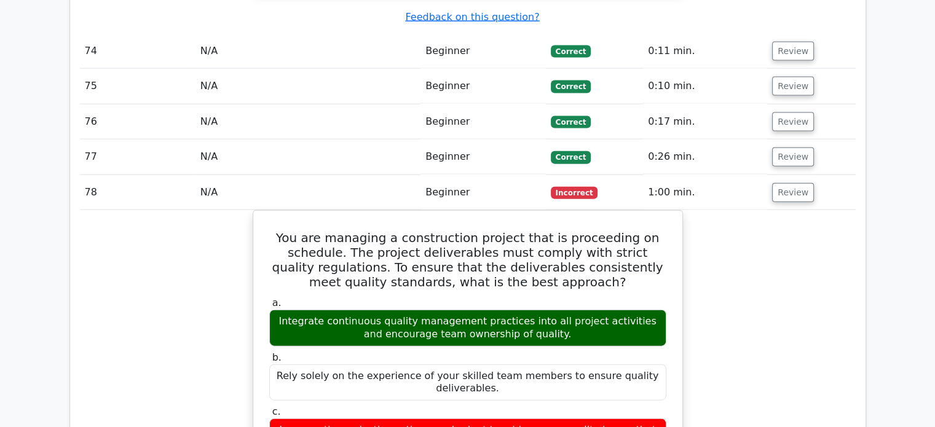
scroll to position [16849, 0]
